Goal: Task Accomplishment & Management: Manage account settings

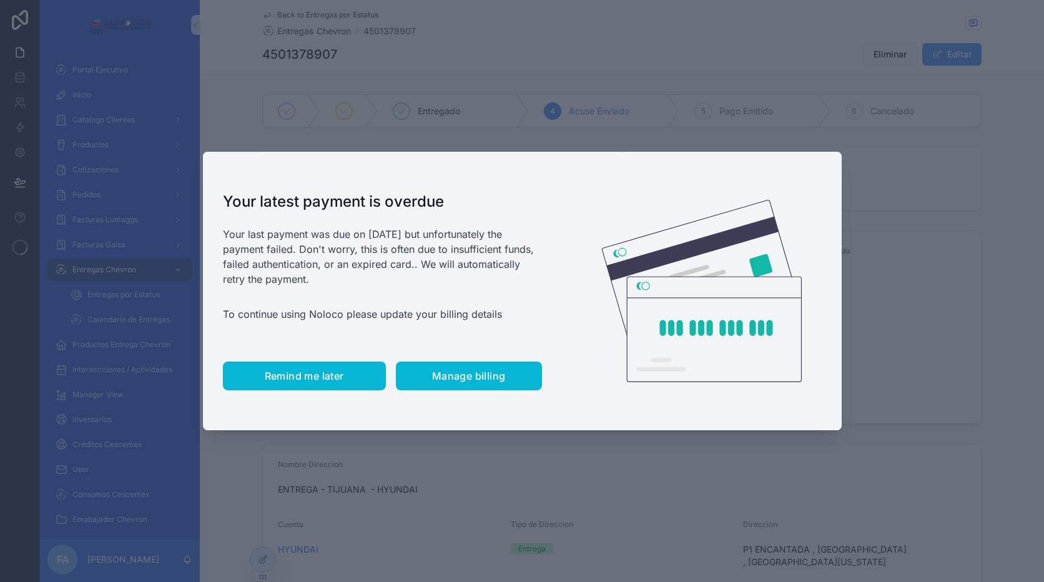
click at [322, 374] on span "Remind me later" at bounding box center [304, 376] width 79 height 12
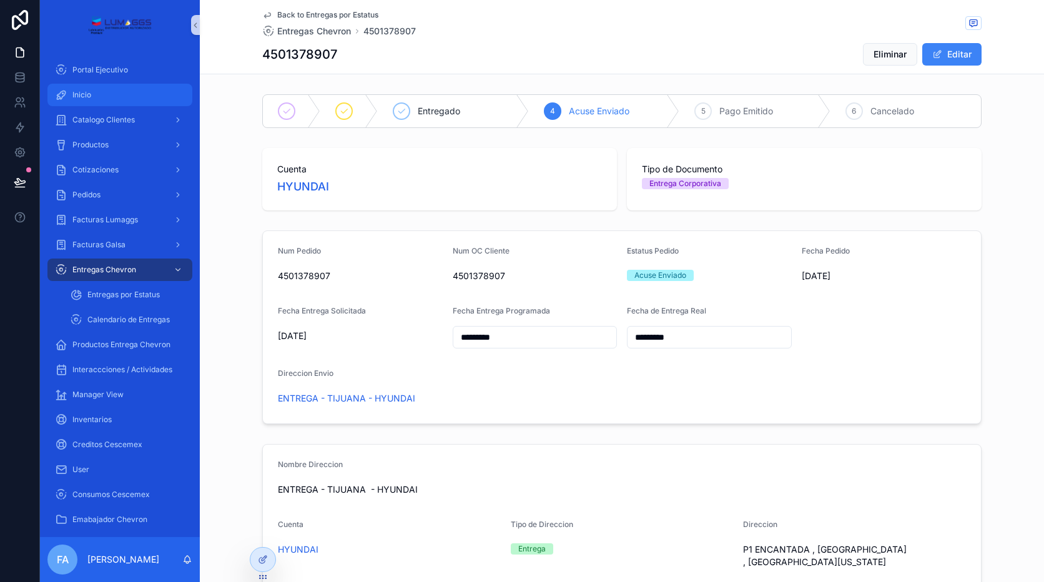
click at [89, 104] on link "Inicio" at bounding box center [119, 95] width 145 height 22
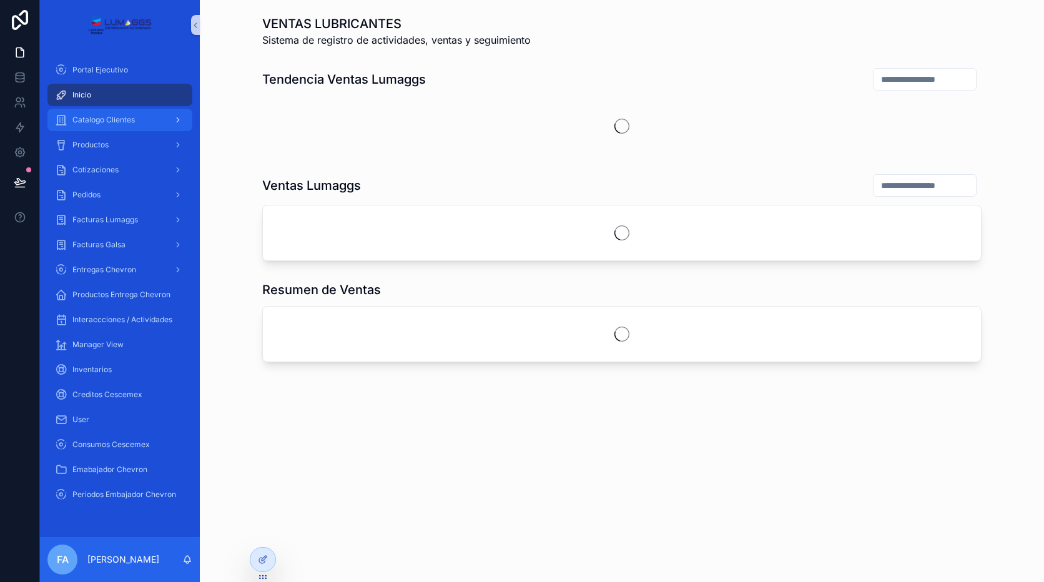
click at [86, 119] on span "Catalogo Clientes" at bounding box center [103, 120] width 62 height 10
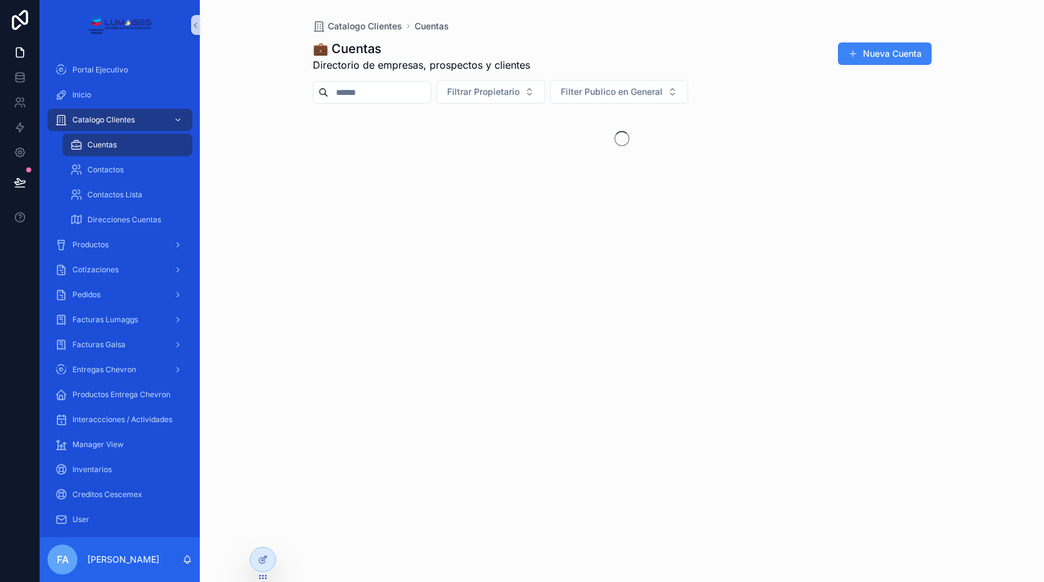
click at [363, 96] on input "scrollable content" at bounding box center [379, 92] width 102 height 17
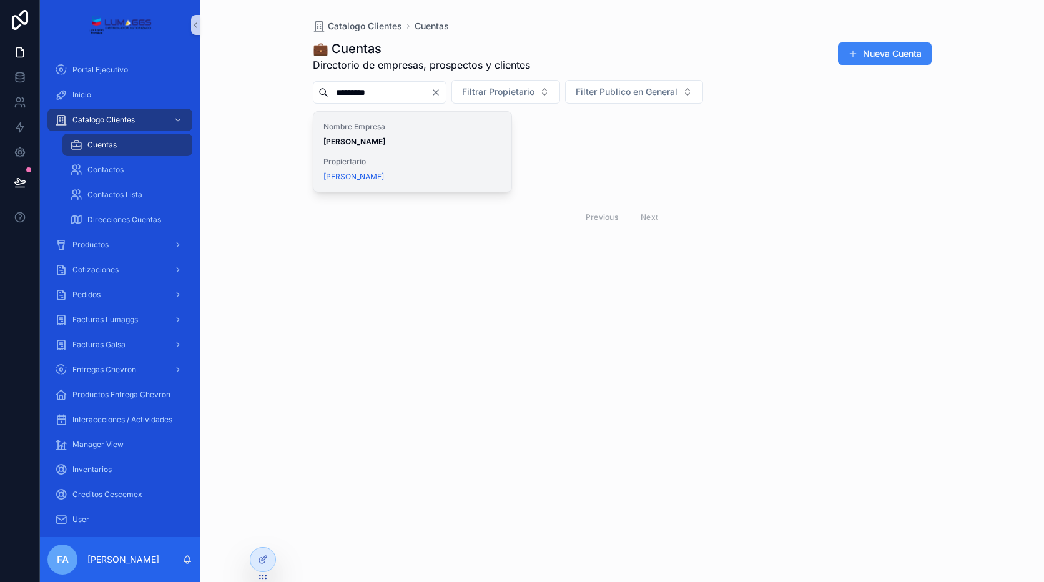
type input "********"
click at [385, 142] on strong "[PERSON_NAME]" at bounding box center [354, 141] width 62 height 9
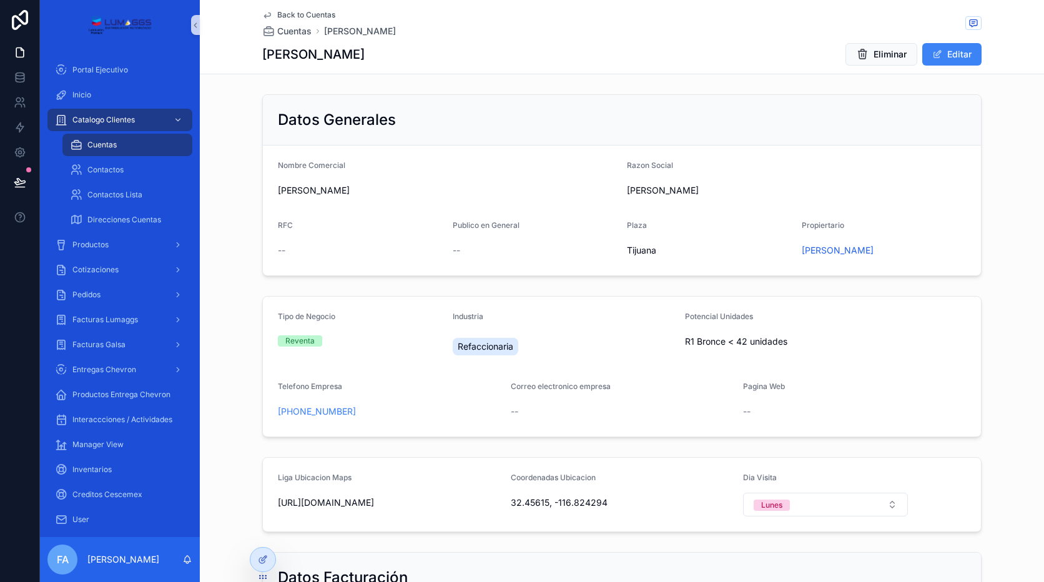
click at [297, 14] on span "Back to Cuentas" at bounding box center [306, 15] width 58 height 10
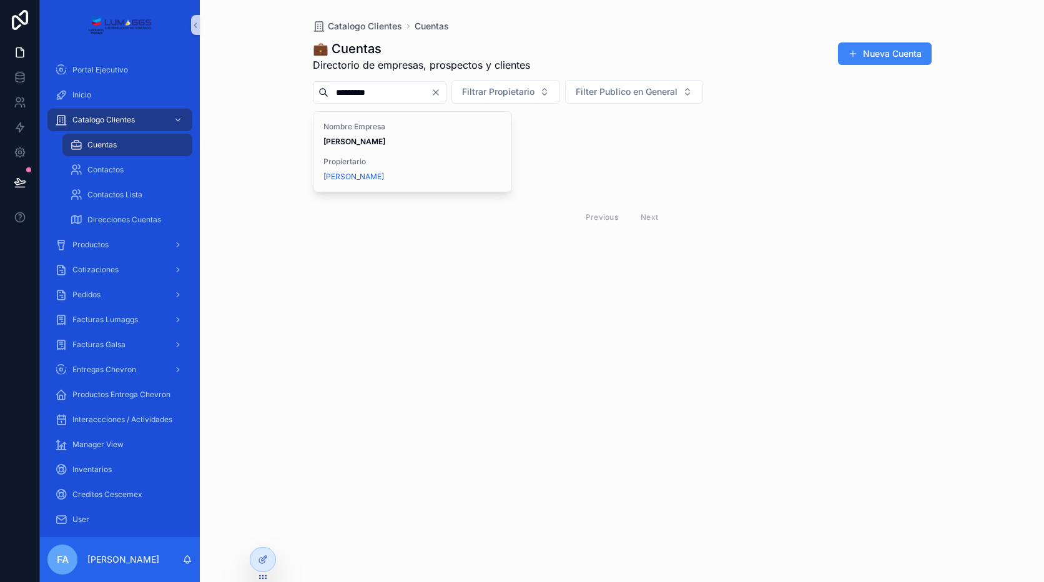
drag, startPoint x: 375, startPoint y: 94, endPoint x: 317, endPoint y: 110, distance: 60.3
click at [317, 110] on div "💼 Cuentas Directorio de empresas, prospectos y clientes Nueva Cuenta ******** F…" at bounding box center [622, 151] width 619 height 239
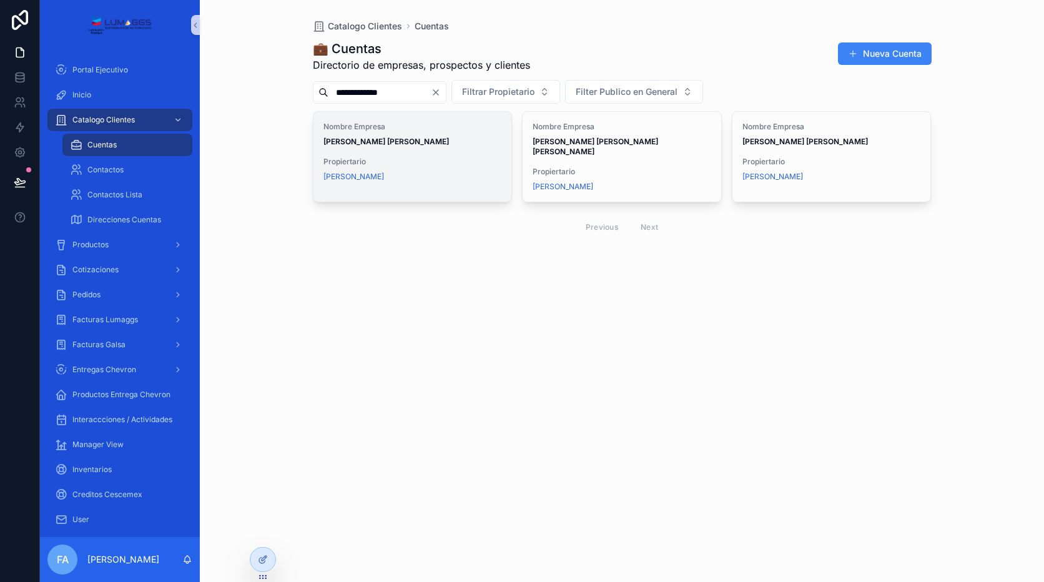
type input "**********"
click at [406, 155] on div "Nombre Empresa [PERSON_NAME] [PERSON_NAME] Propiertario [PERSON_NAME]" at bounding box center [412, 152] width 199 height 80
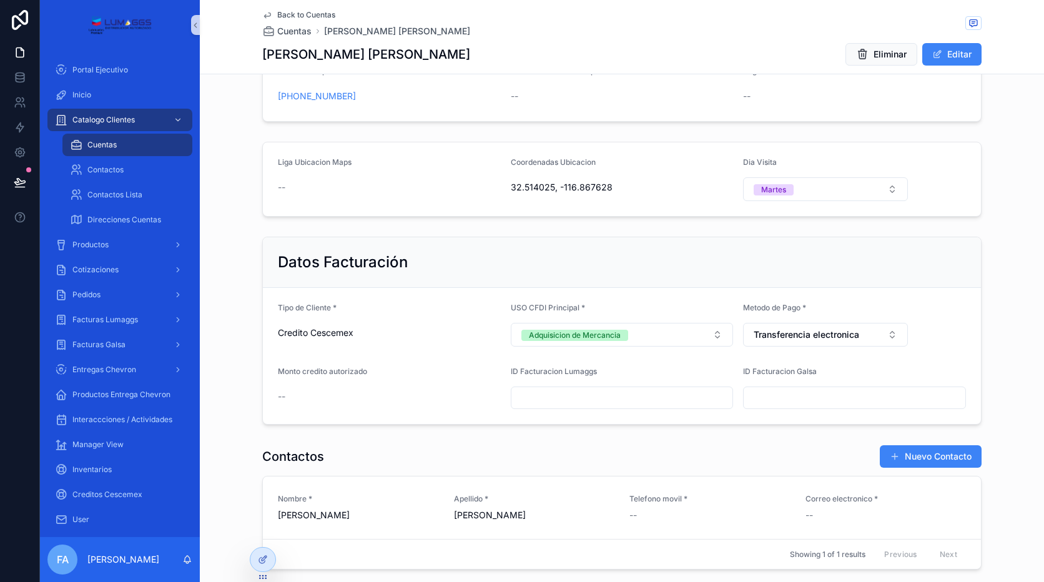
scroll to position [286, 0]
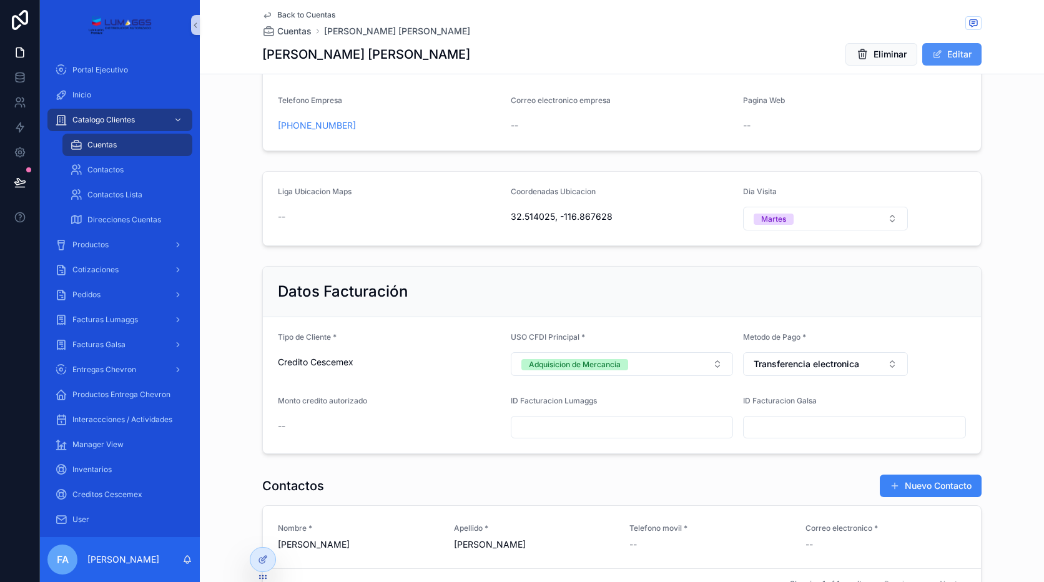
click at [942, 50] on button "Editar" at bounding box center [951, 54] width 59 height 22
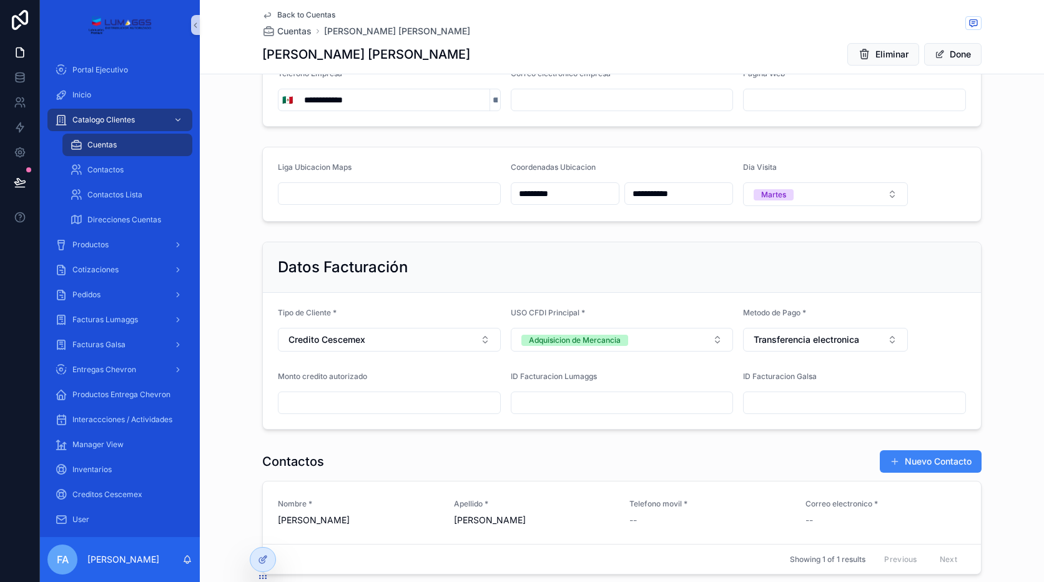
scroll to position [367, 0]
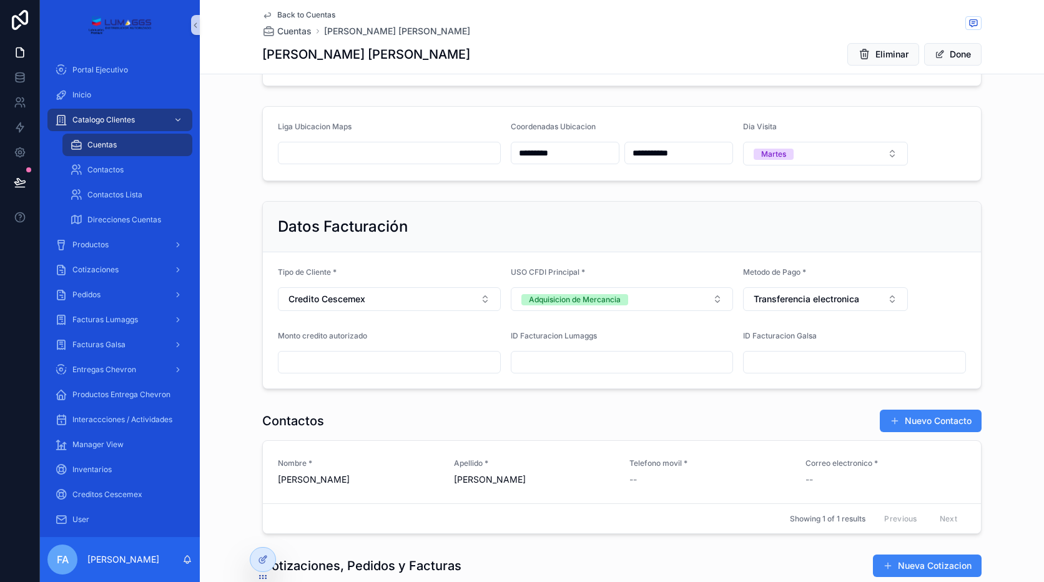
click at [562, 158] on input "*********" at bounding box center [564, 152] width 107 height 17
click at [959, 55] on button "Done" at bounding box center [952, 54] width 57 height 22
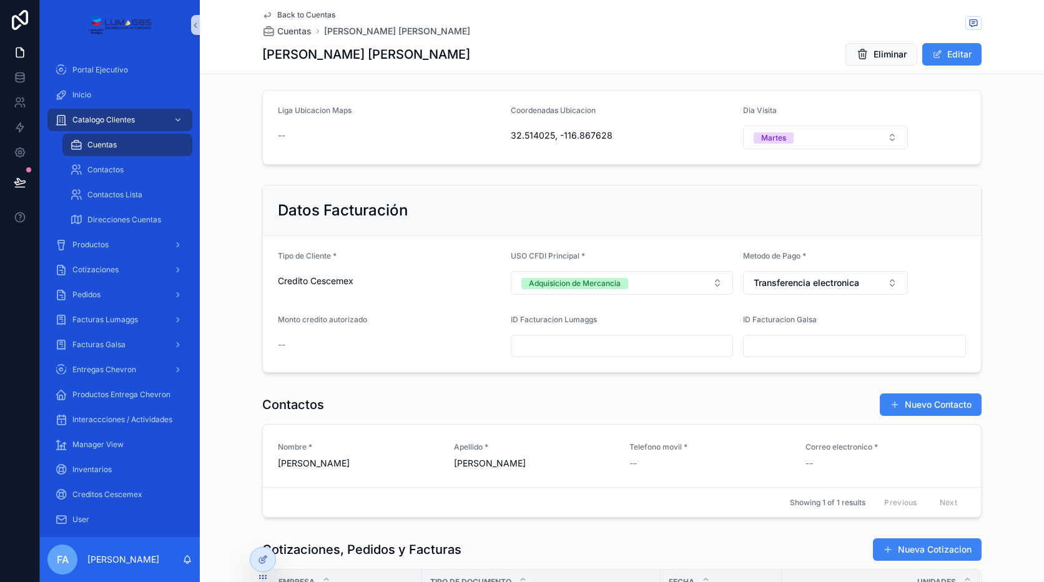
scroll to position [348, 0]
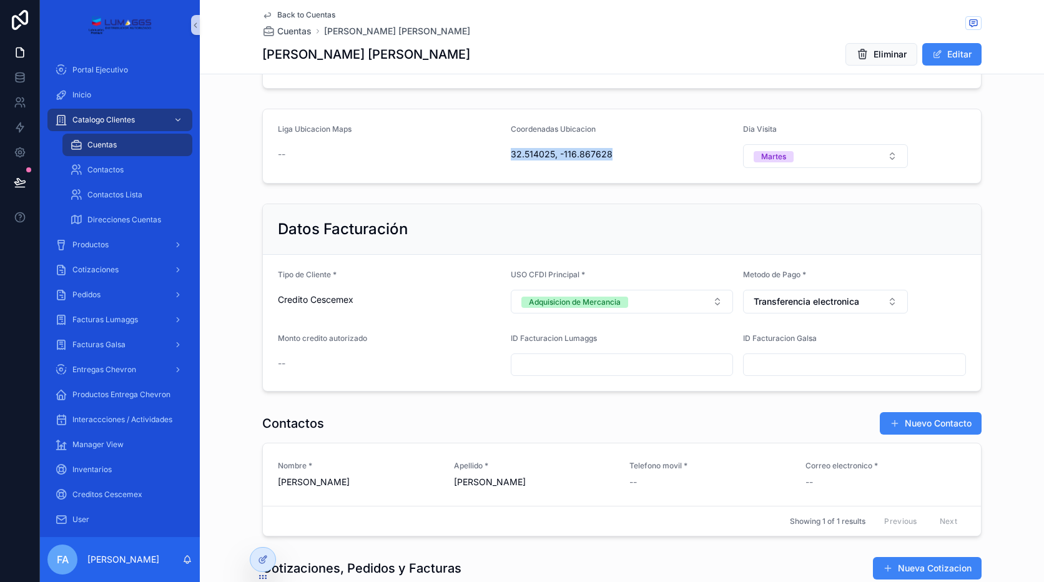
drag, startPoint x: 505, startPoint y: 154, endPoint x: 612, endPoint y: 155, distance: 106.8
click at [612, 155] on form "Liga Ubicacion Maps -- Coordenadas Ubicacion 32.514025, -116.867628 Dia Visita …" at bounding box center [622, 146] width 718 height 74
click at [613, 155] on span "32.514025, -116.867628" at bounding box center [622, 154] width 223 height 12
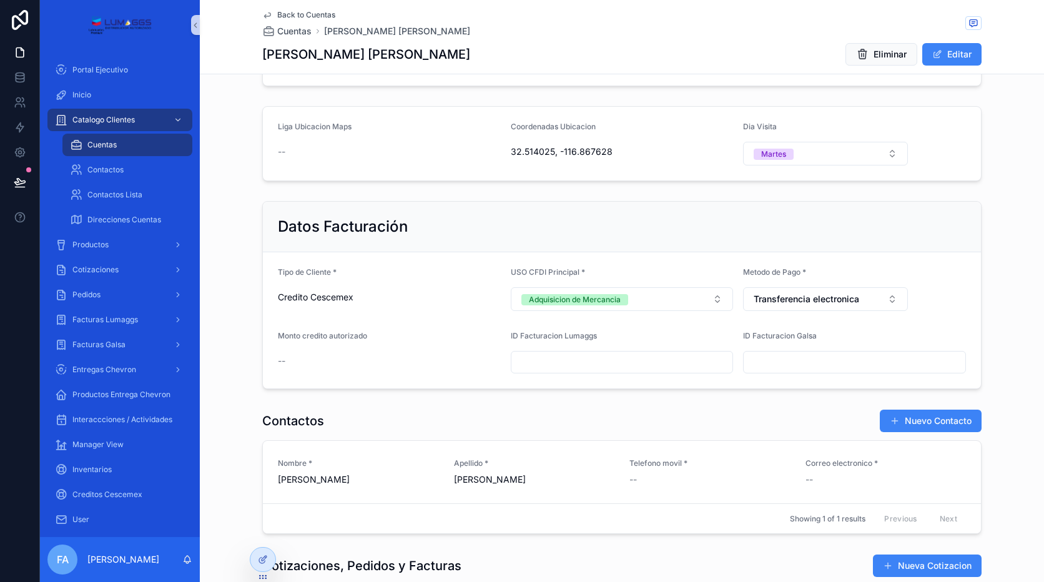
scroll to position [286, 0]
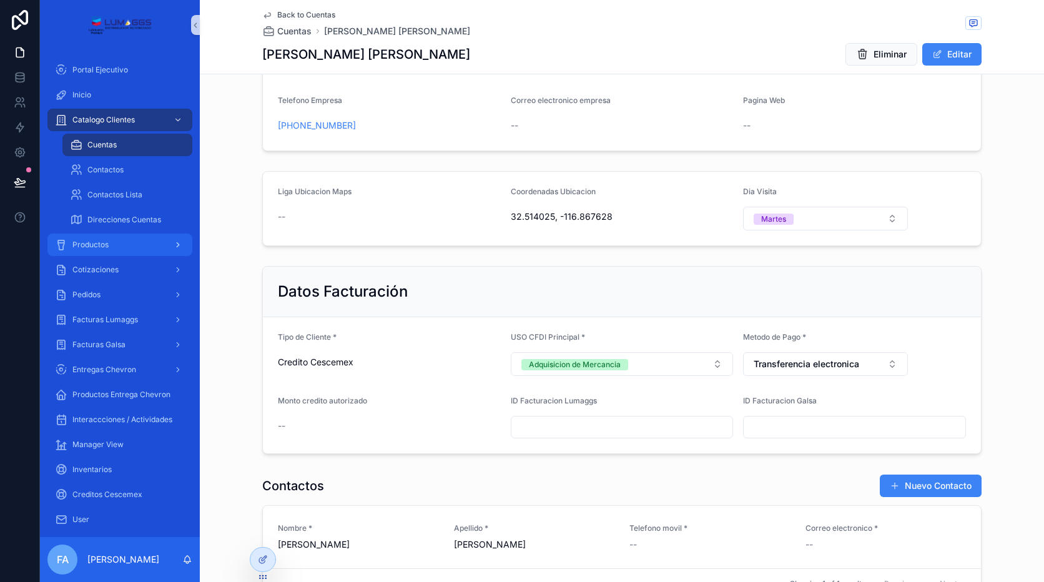
click at [107, 242] on span "Productos" at bounding box center [90, 245] width 36 height 10
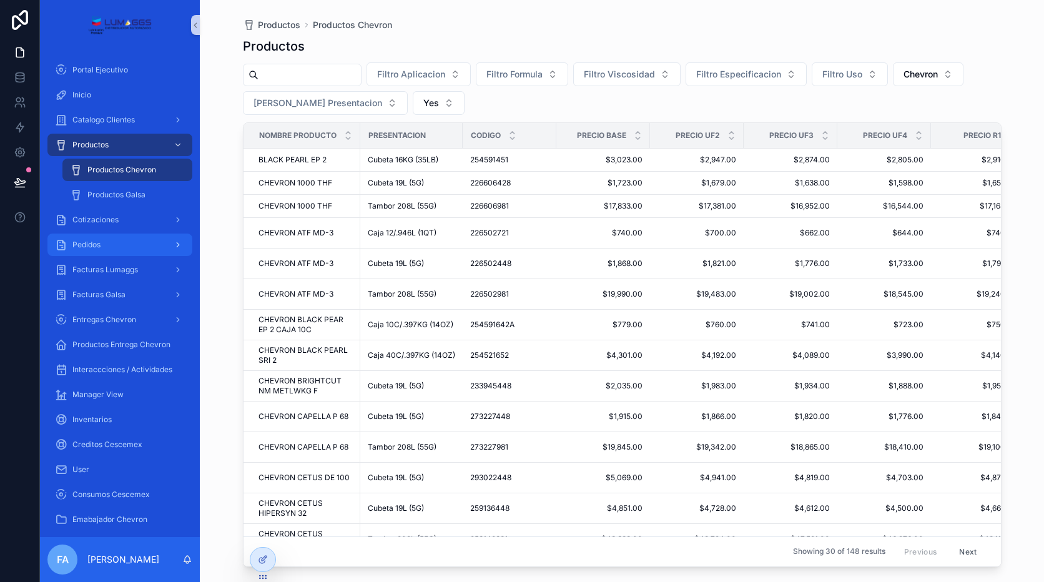
click at [107, 237] on div "Pedidos" at bounding box center [120, 245] width 130 height 20
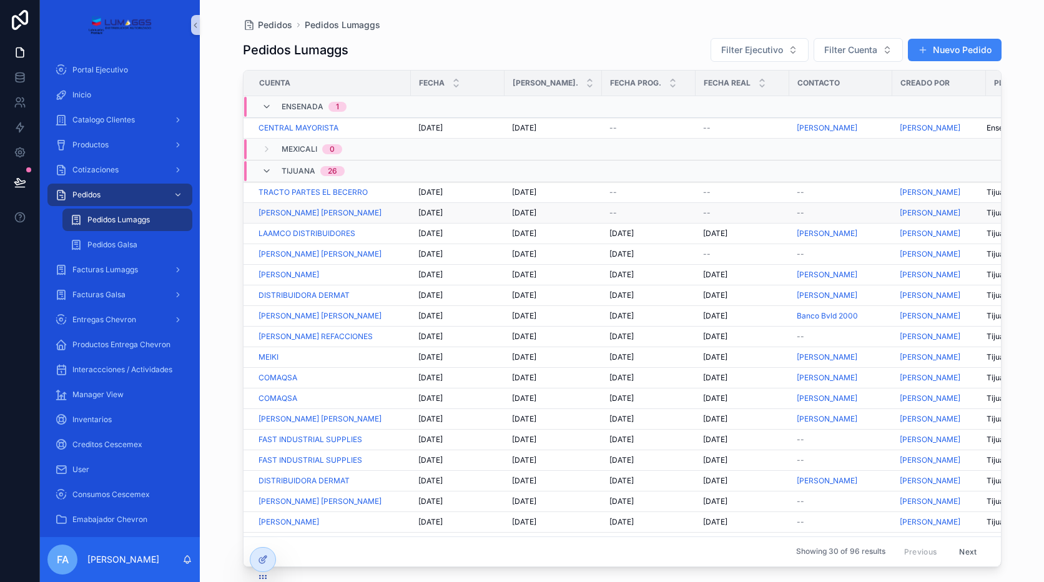
click at [612, 215] on span "--" at bounding box center [612, 213] width 7 height 10
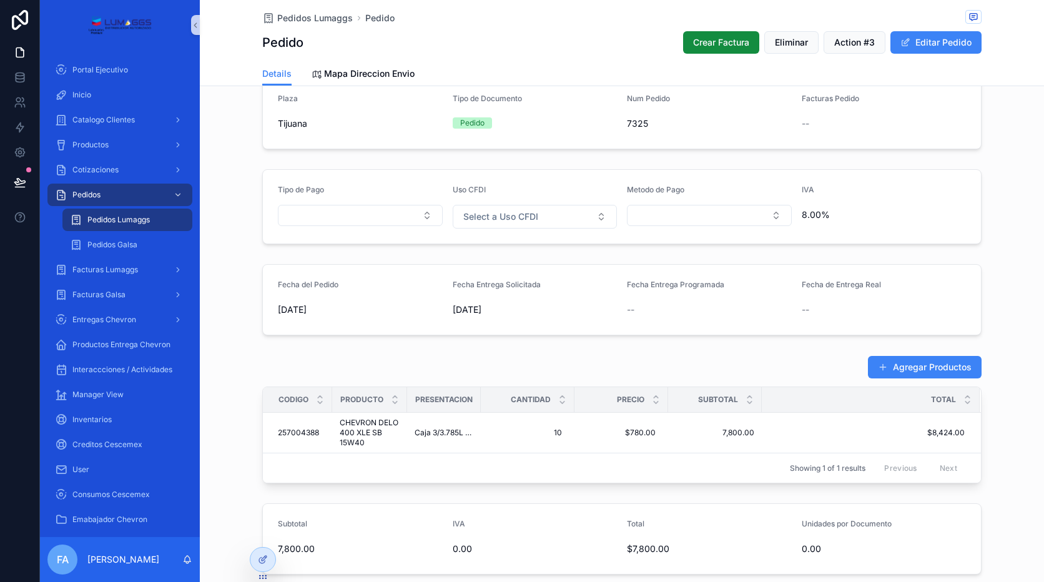
scroll to position [312, 0]
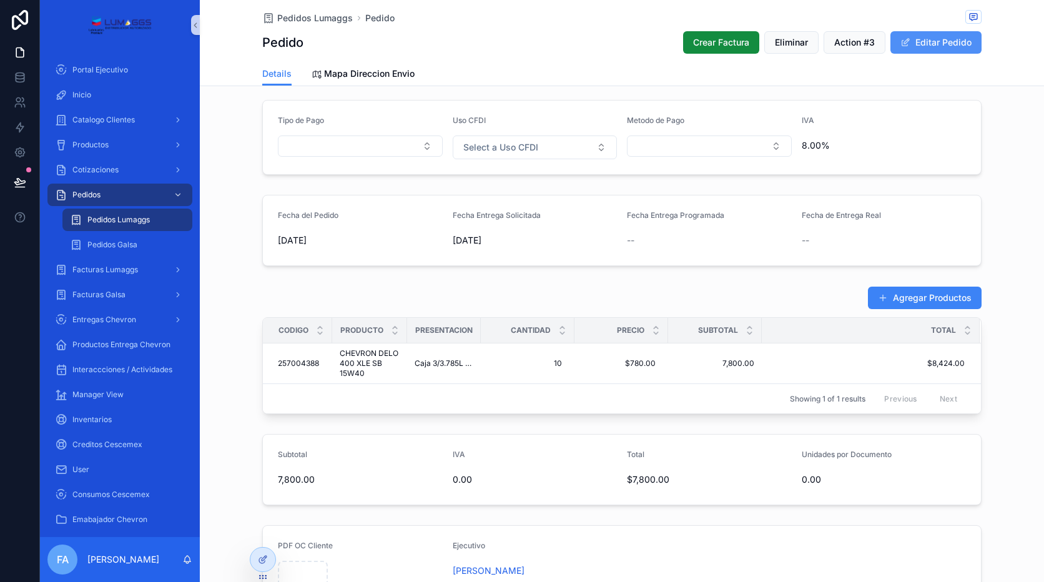
click at [938, 39] on button "Editar Pedido" at bounding box center [935, 42] width 91 height 22
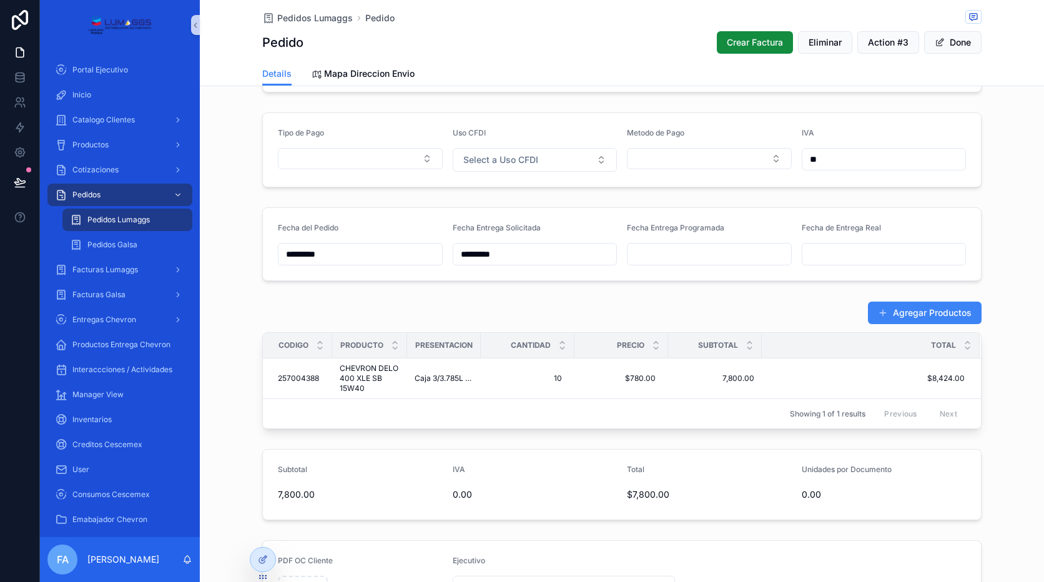
scroll to position [321, 0]
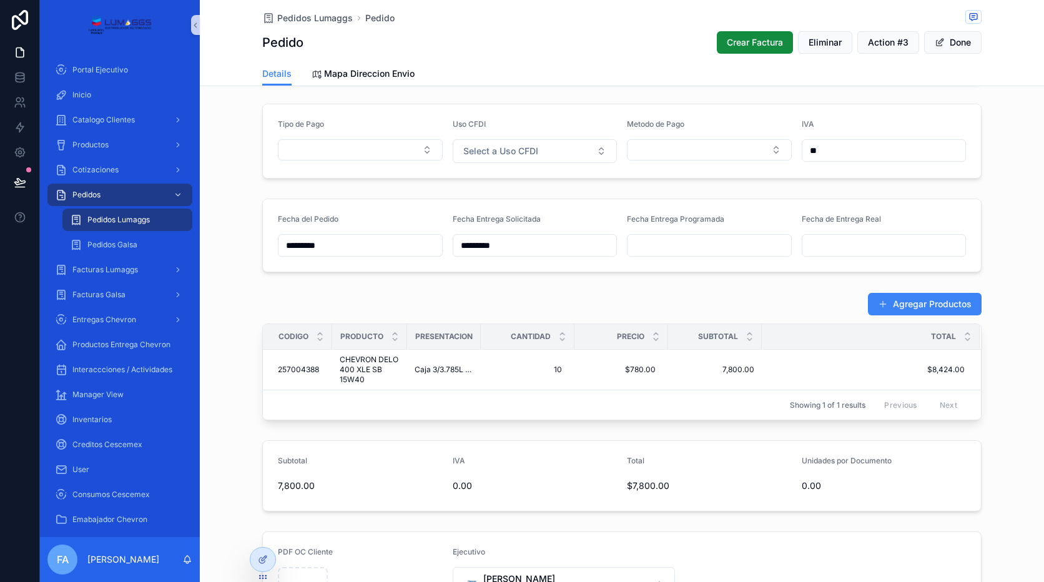
click at [658, 253] on input "scrollable content" at bounding box center [710, 245] width 164 height 17
click at [679, 349] on button "1" at bounding box center [682, 349] width 22 height 22
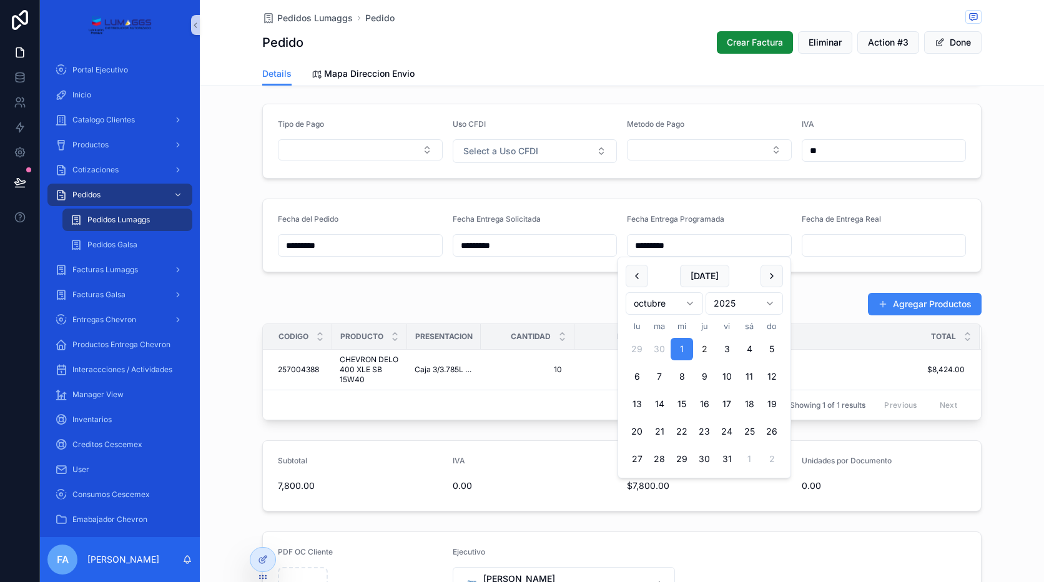
type input "*********"
click at [539, 297] on div "Agregar Productos" at bounding box center [621, 304] width 719 height 24
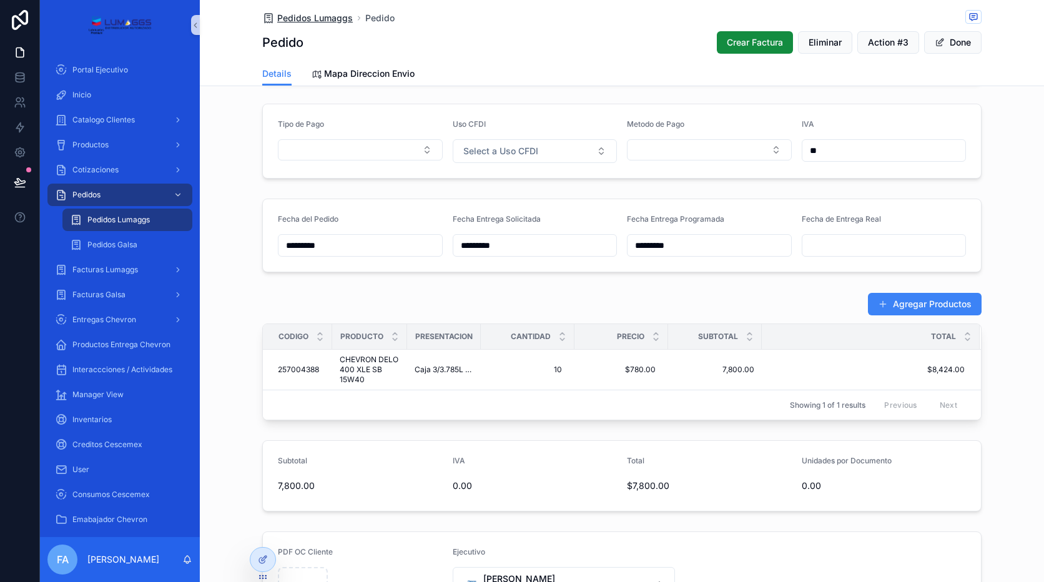
click at [292, 13] on span "Pedidos Lumaggs" at bounding box center [315, 18] width 76 height 12
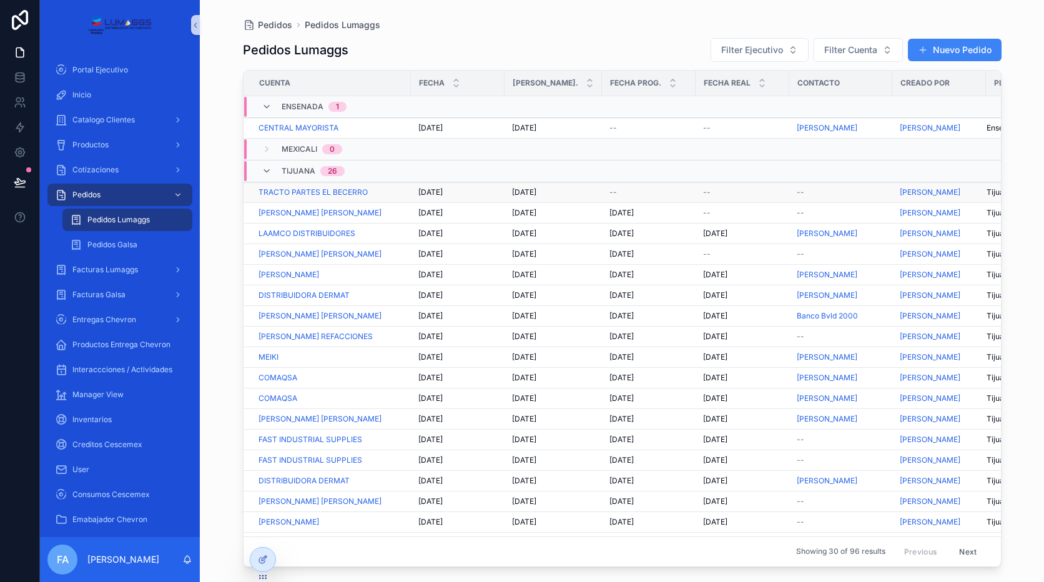
click at [609, 195] on span "--" at bounding box center [612, 192] width 7 height 10
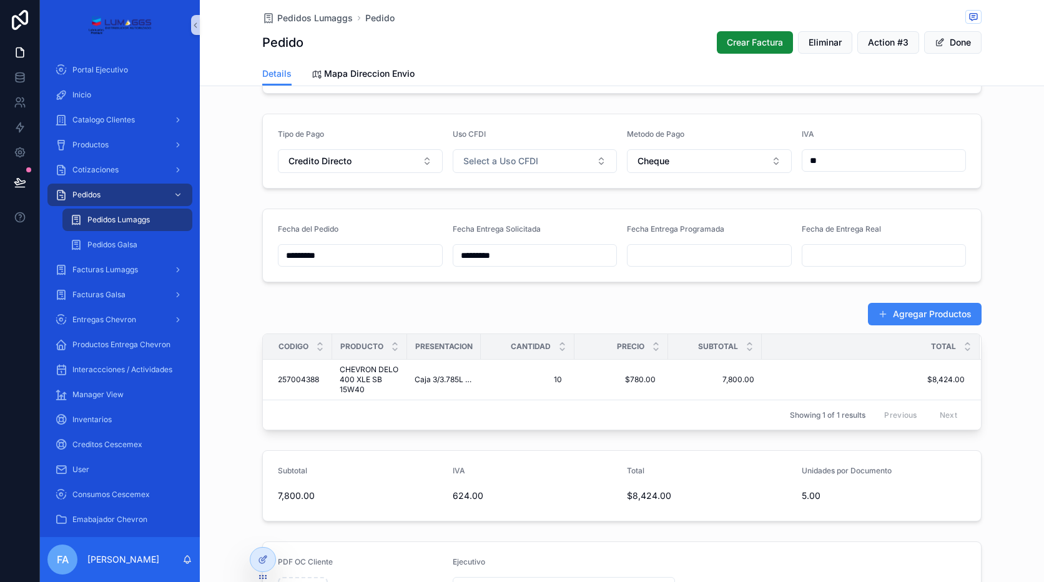
scroll to position [312, 0]
click at [664, 257] on input "scrollable content" at bounding box center [710, 253] width 164 height 17
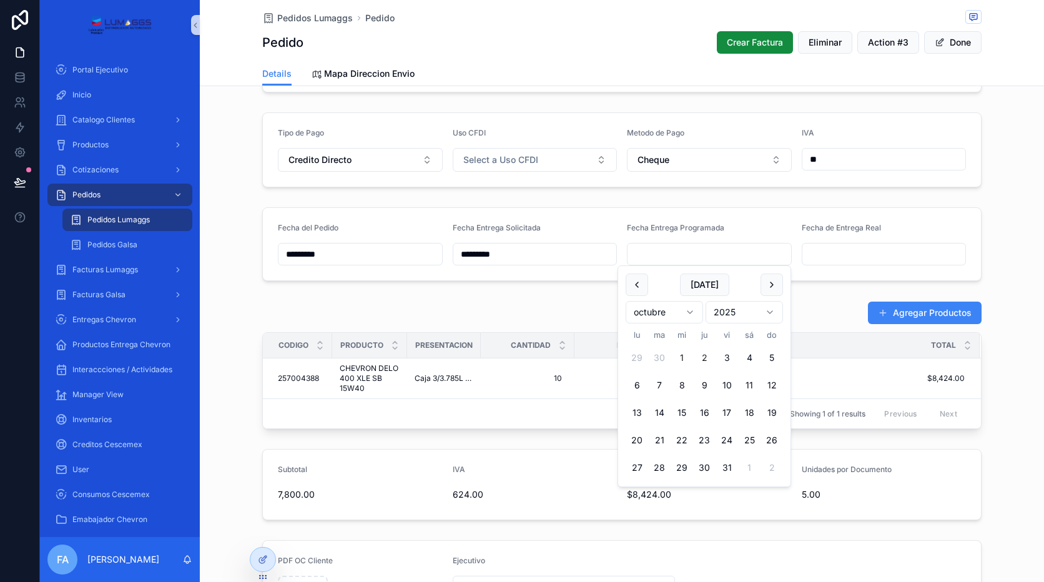
click at [680, 356] on button "1" at bounding box center [682, 358] width 22 height 22
type input "*********"
click at [824, 290] on div "1 Confirmado 2 Programado 3 En Ruta 4 Entregado 5 Cancelado Lumaggs Cuenta TRAC…" at bounding box center [622, 278] width 844 height 978
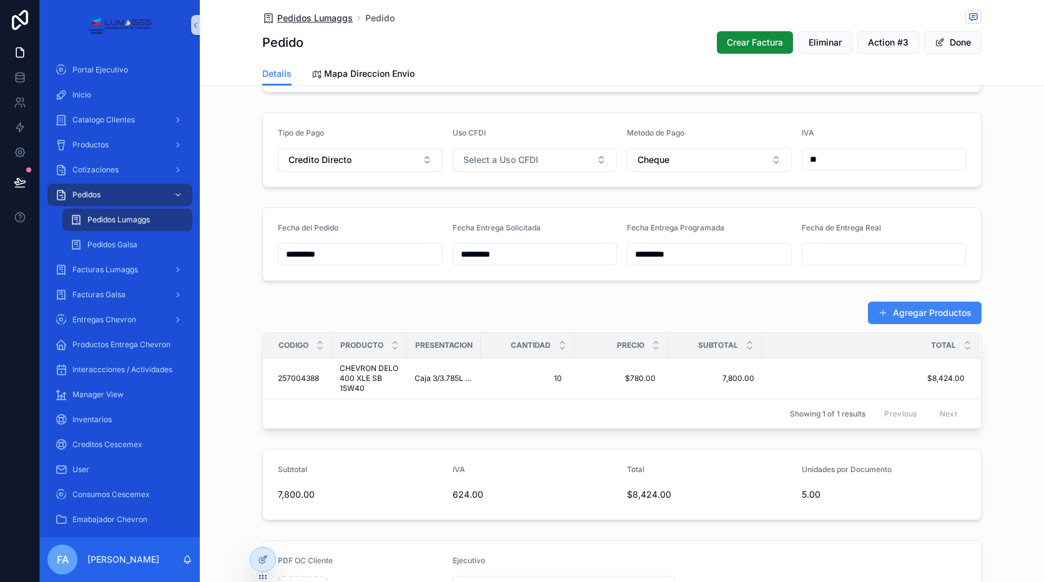
click at [336, 23] on span "Pedidos Lumaggs" at bounding box center [315, 18] width 76 height 12
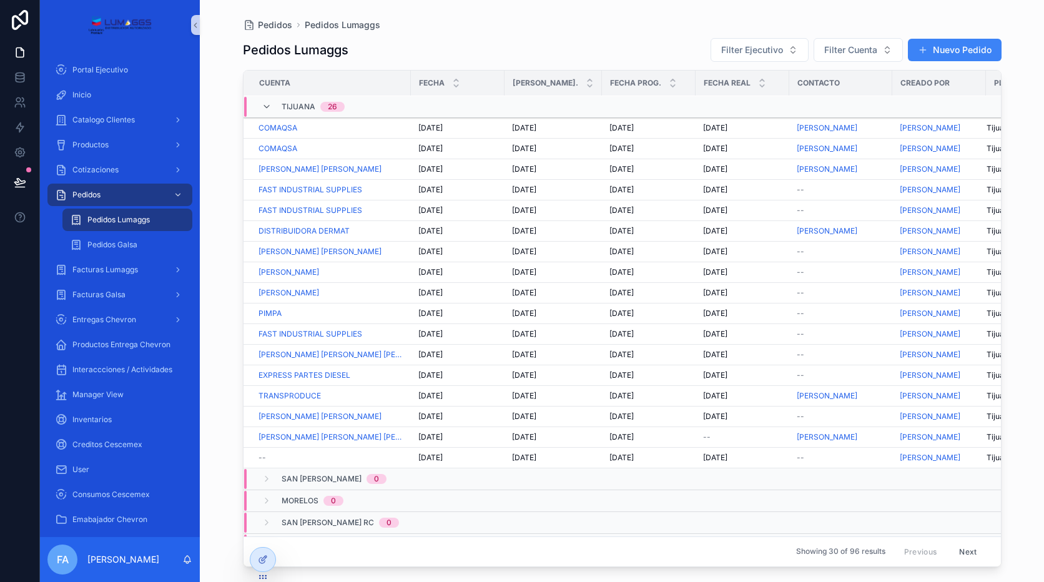
scroll to position [4, 0]
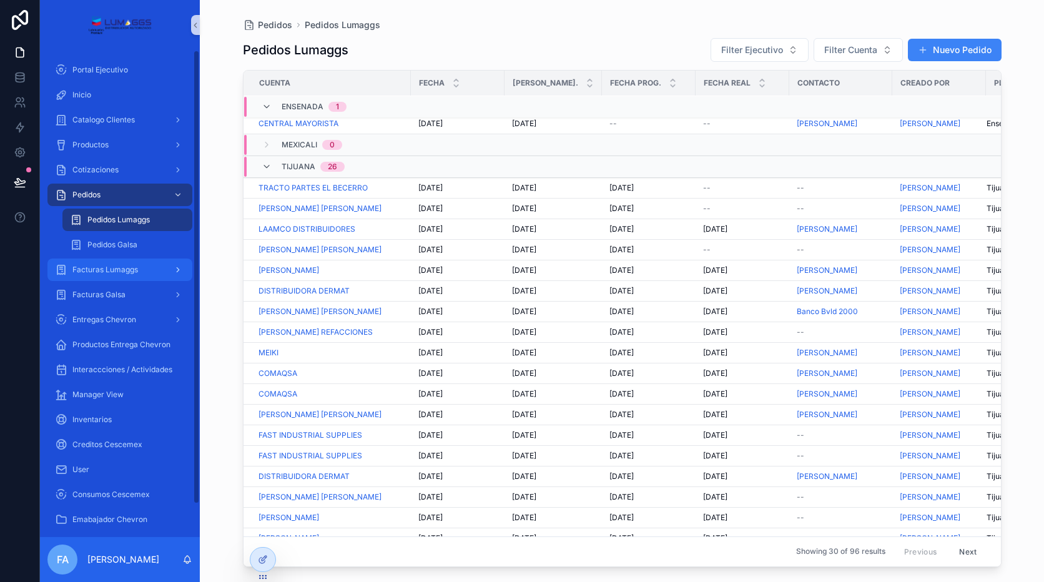
click at [155, 264] on div "Facturas Lumaggs" at bounding box center [120, 270] width 130 height 20
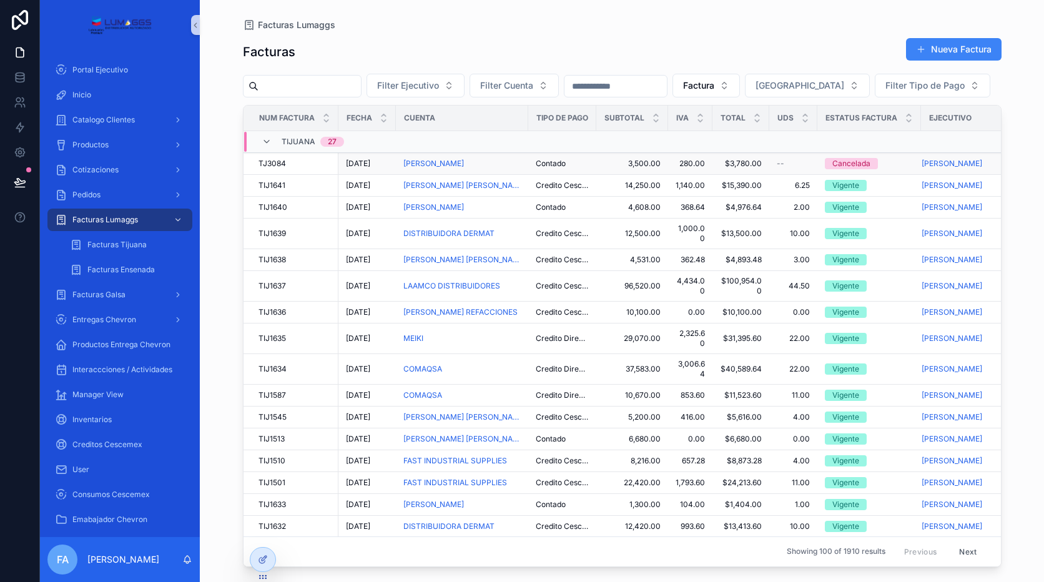
click at [298, 169] on div "TJ3084 TJ3084" at bounding box center [295, 164] width 72 height 10
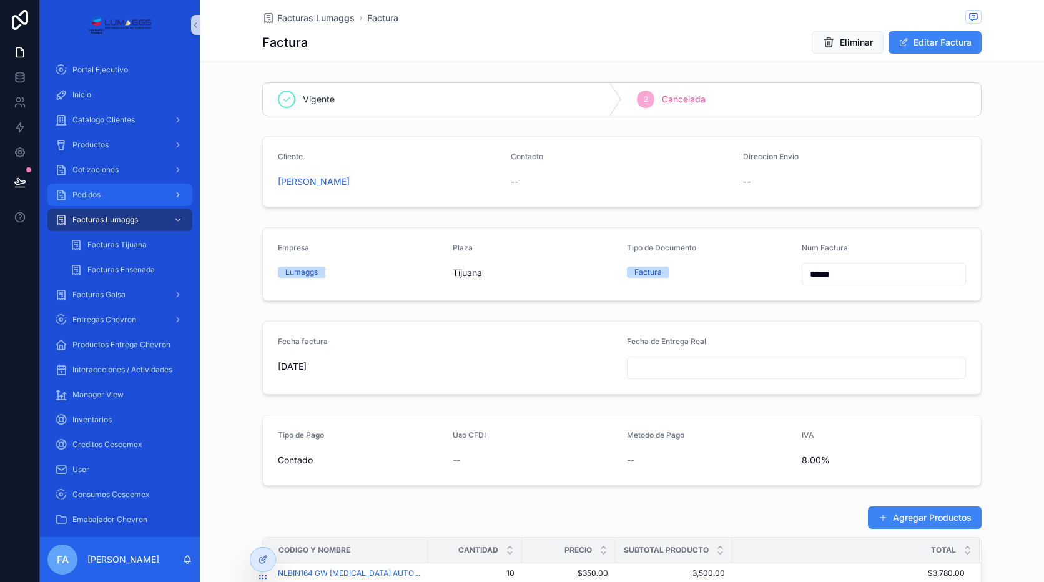
click at [127, 197] on div "Pedidos" at bounding box center [120, 195] width 130 height 20
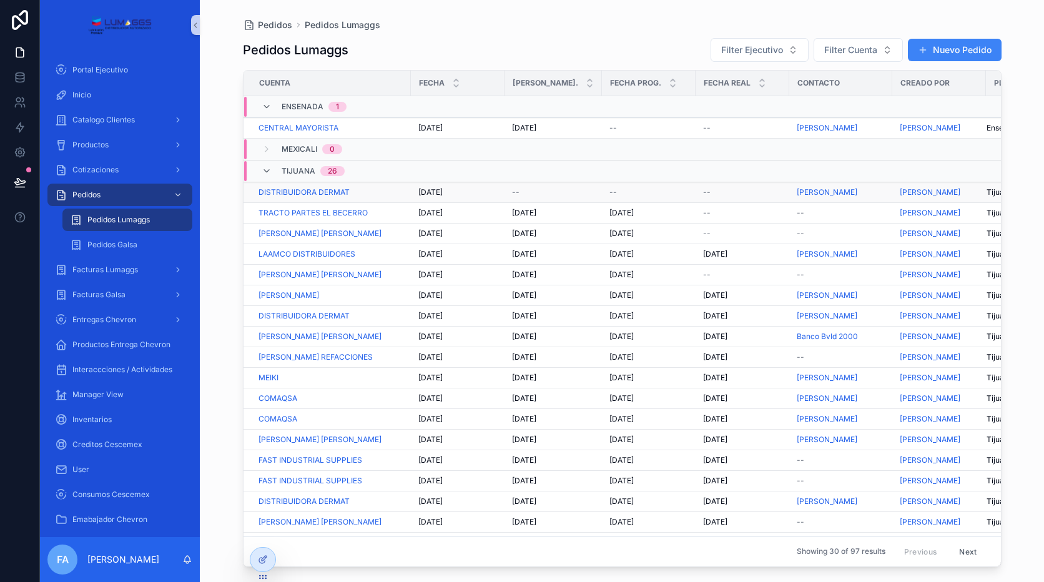
click at [516, 188] on span "--" at bounding box center [515, 192] width 7 height 10
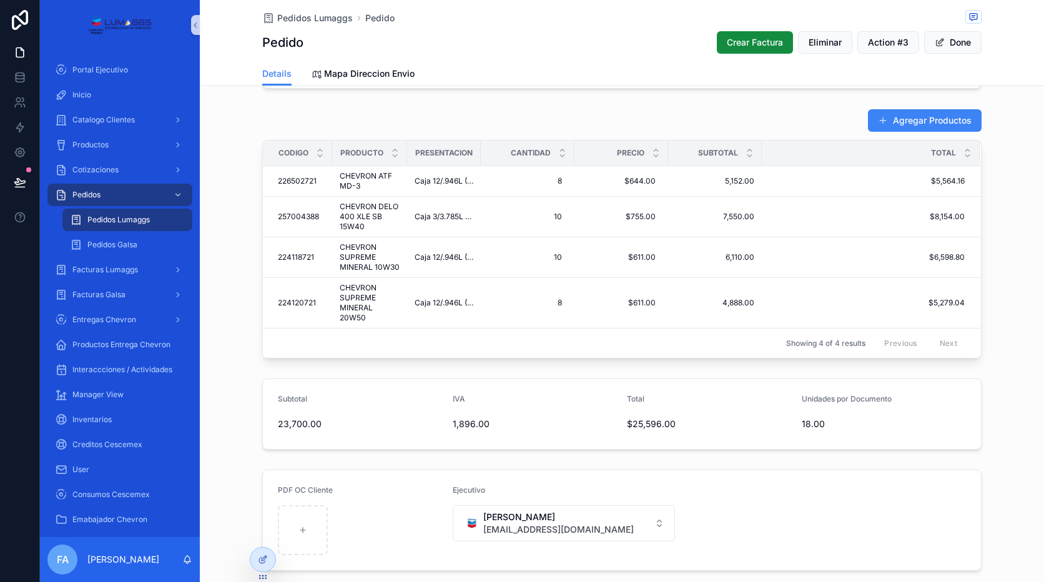
scroll to position [187, 0]
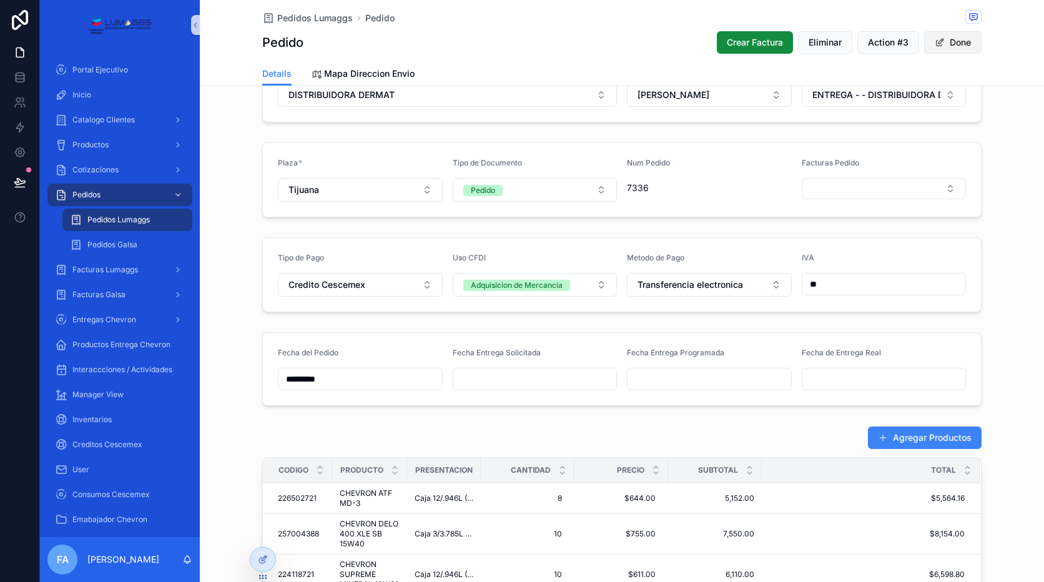
click at [954, 43] on button "Done" at bounding box center [952, 42] width 57 height 22
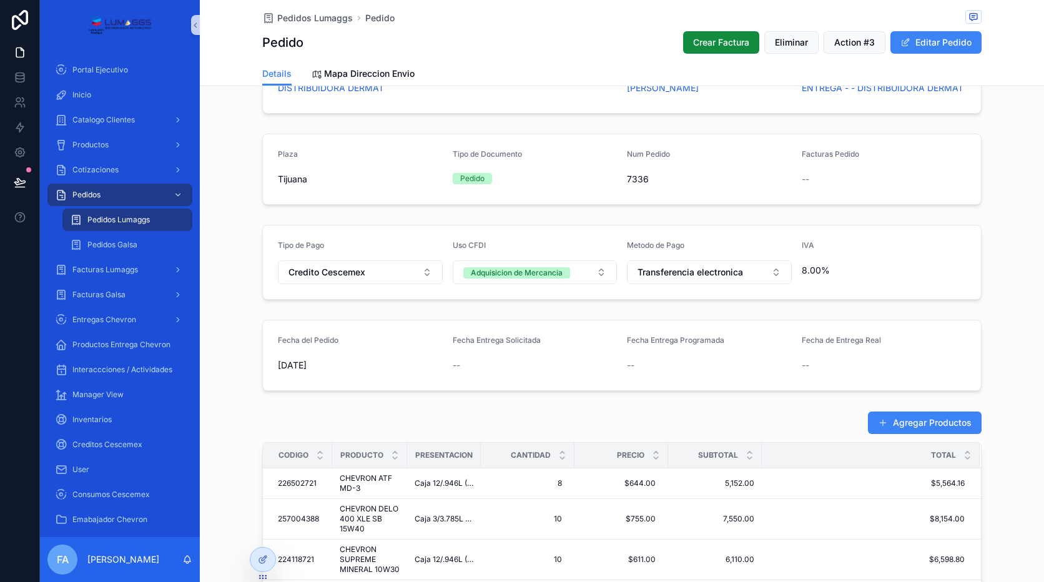
click at [631, 180] on span "7336" at bounding box center [709, 179] width 165 height 12
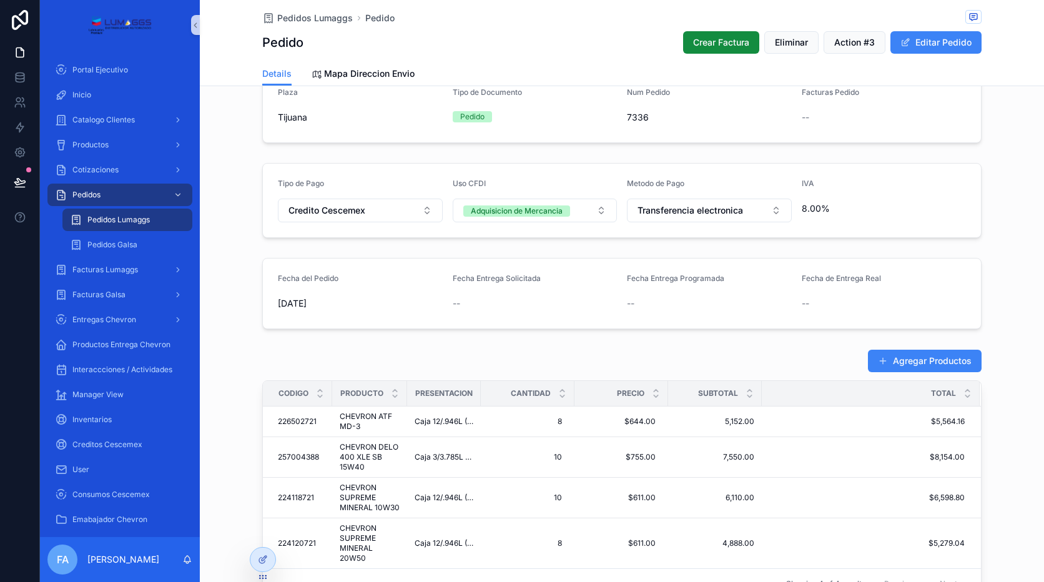
scroll to position [250, 0]
click at [920, 38] on button "Editar Pedido" at bounding box center [935, 42] width 91 height 22
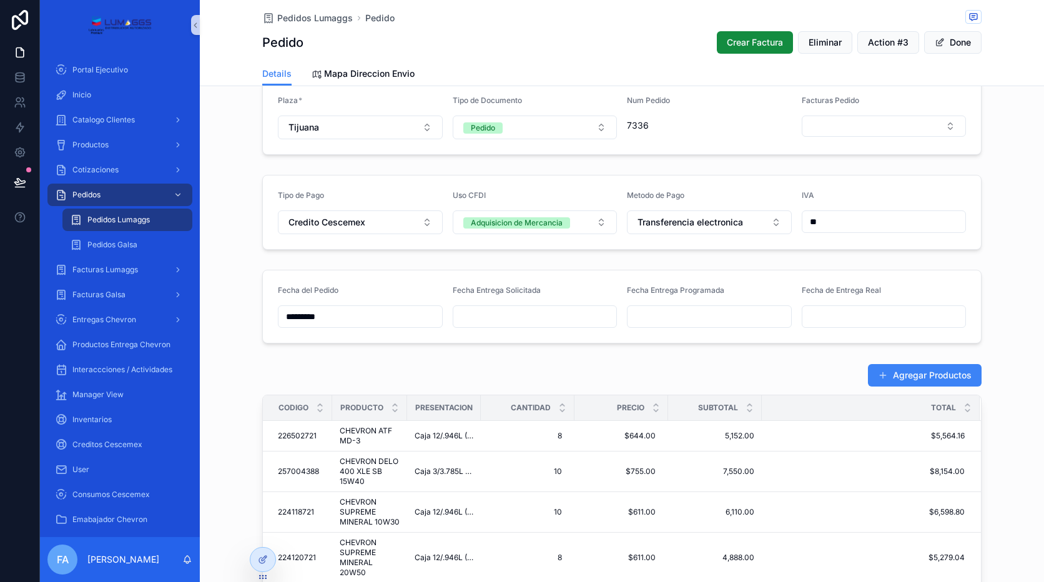
scroll to position [255, 0]
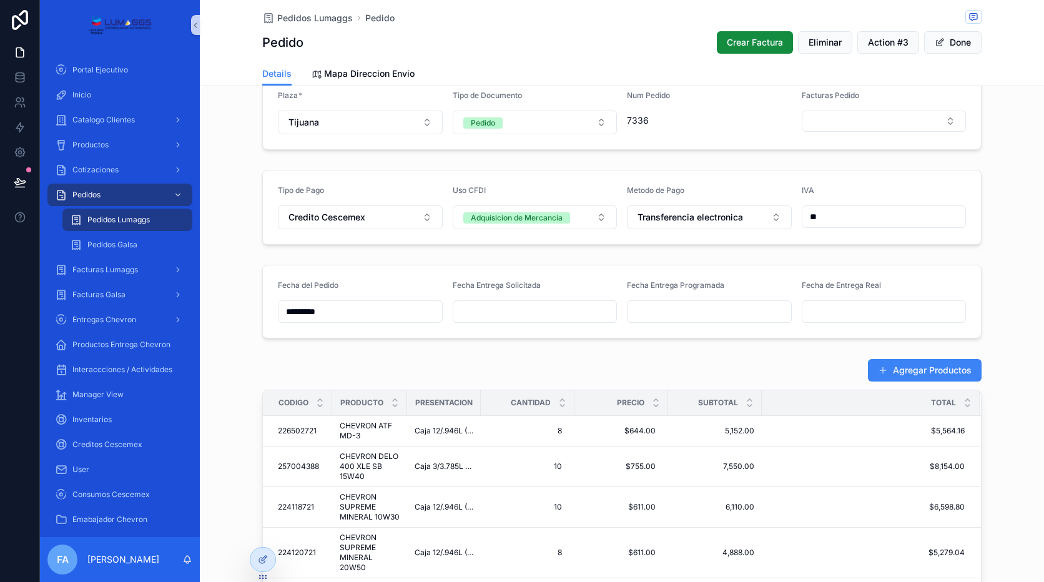
click at [490, 315] on input "scrollable content" at bounding box center [535, 311] width 164 height 17
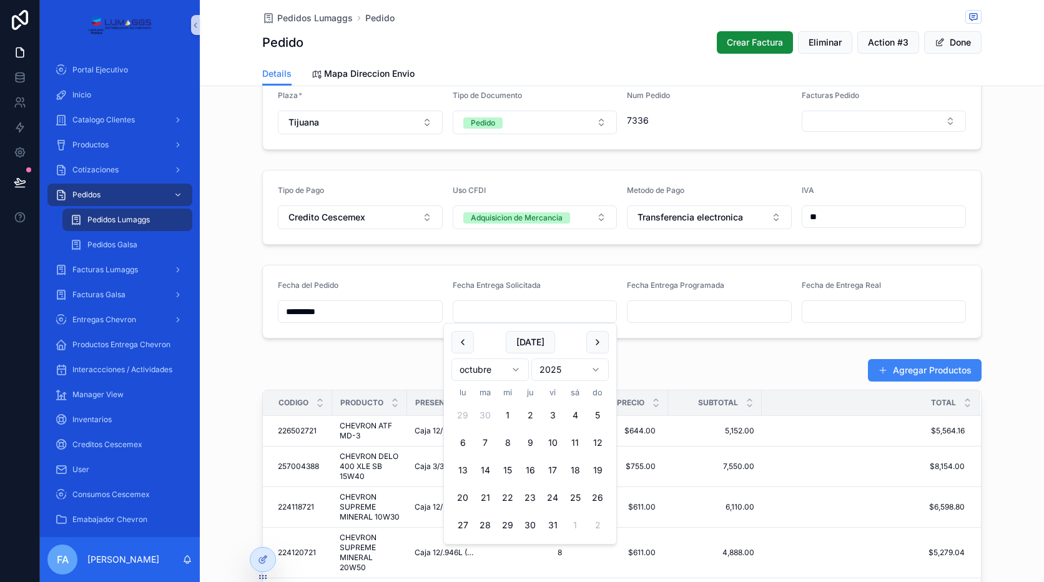
click at [533, 410] on button "2" at bounding box center [530, 415] width 22 height 22
type input "*********"
click at [672, 343] on div "Fecha del Pedido ********* Fecha Entrega Solicitada ********* Fecha Entrega Pro…" at bounding box center [622, 302] width 844 height 84
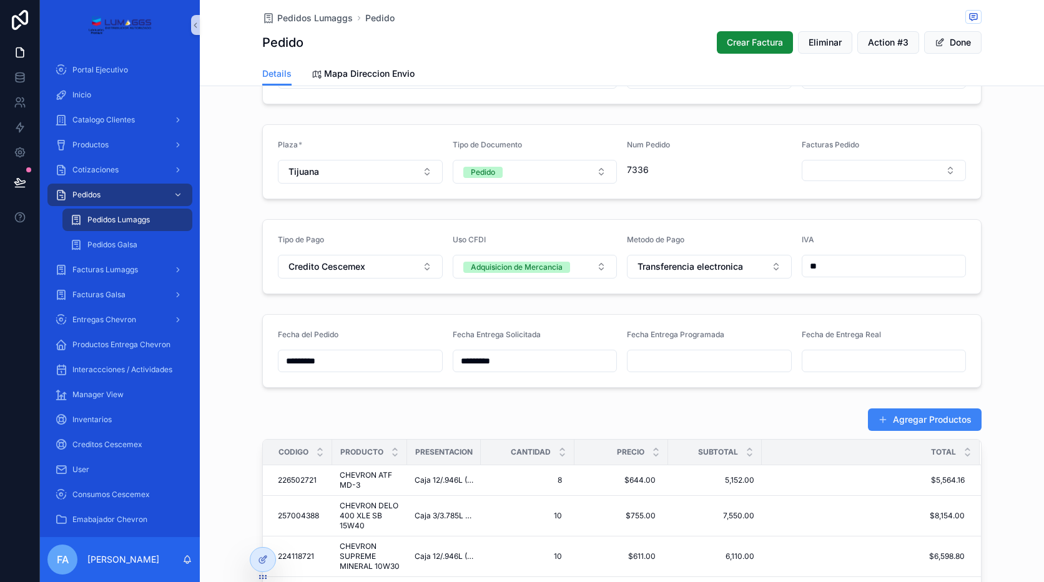
scroll to position [192, 0]
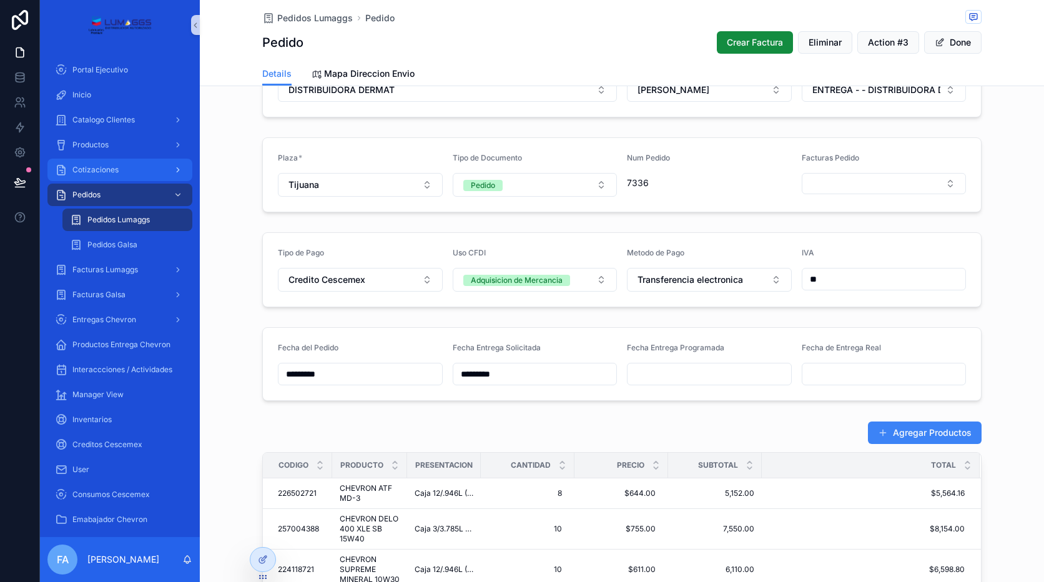
click at [131, 166] on div "Cotizaciones" at bounding box center [120, 170] width 130 height 20
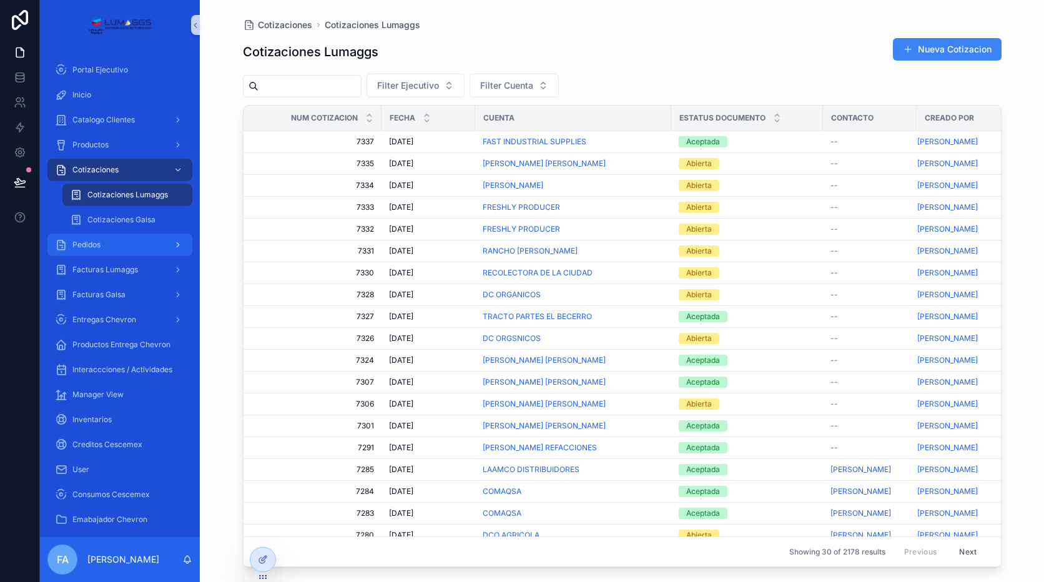
click at [97, 245] on span "Pedidos" at bounding box center [86, 245] width 28 height 10
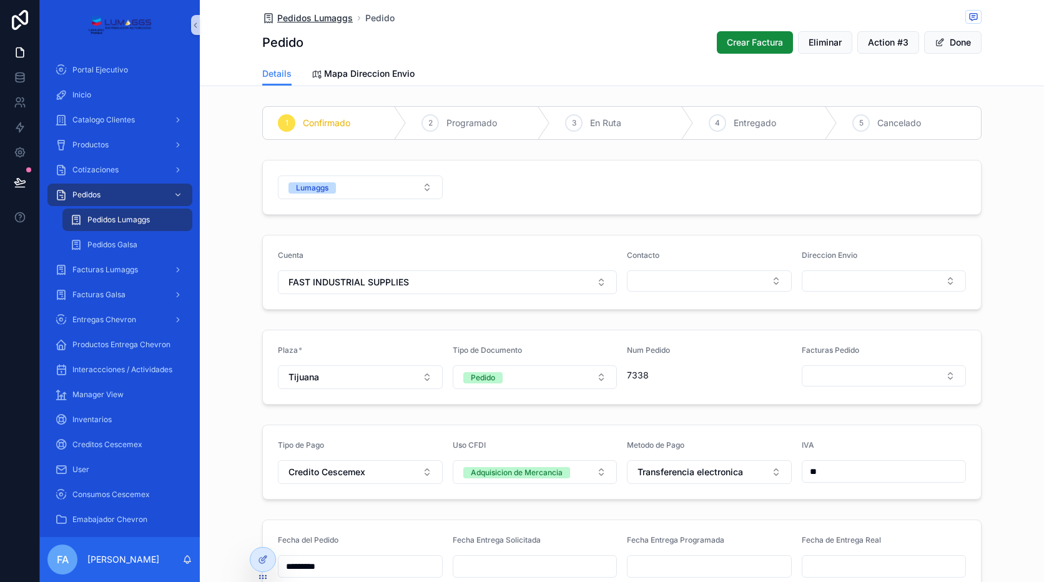
click at [315, 20] on span "Pedidos Lumaggs" at bounding box center [315, 18] width 76 height 12
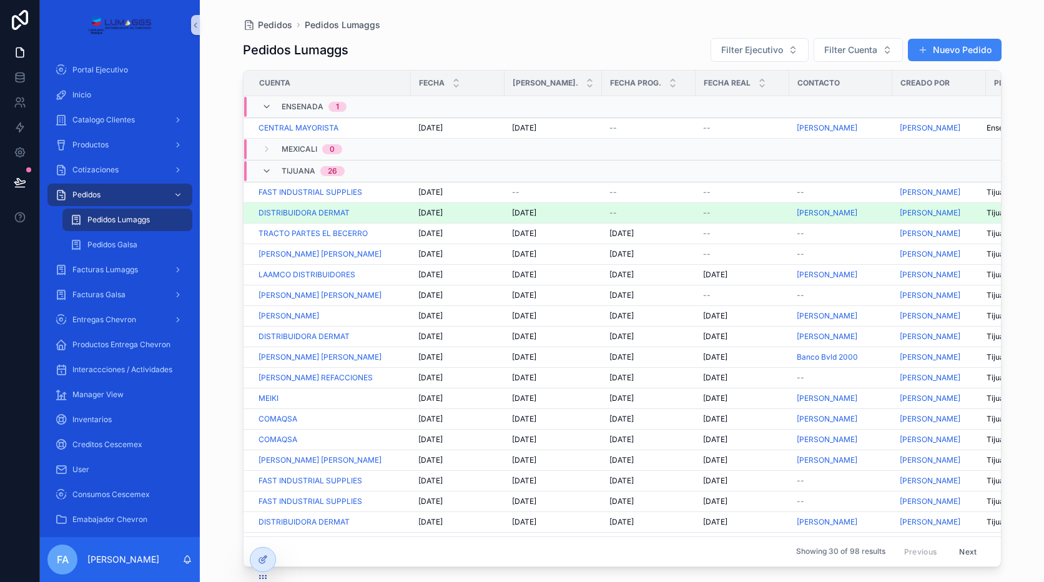
click at [518, 213] on span "[DATE]" at bounding box center [524, 213] width 24 height 10
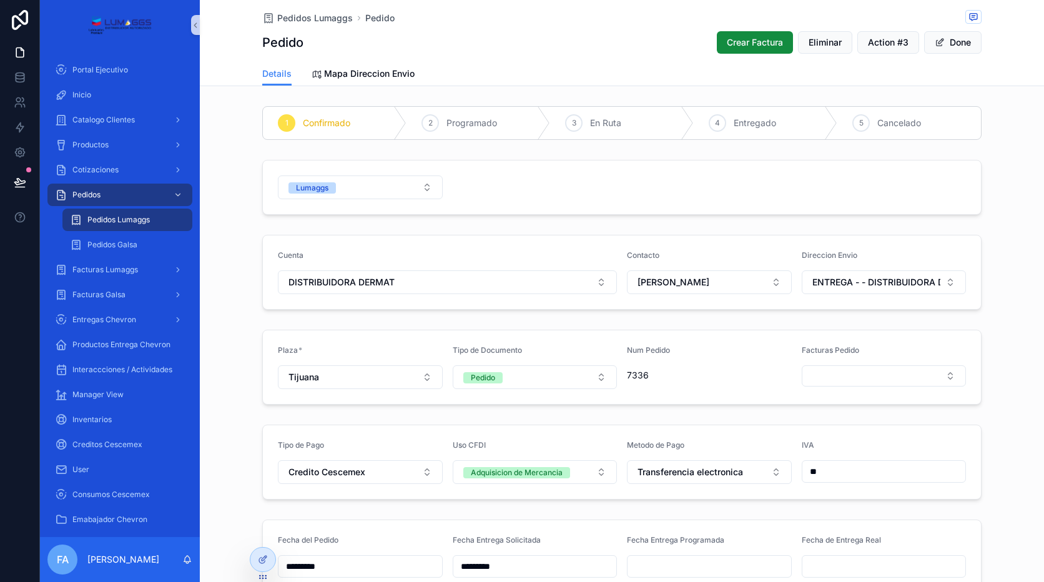
scroll to position [62, 0]
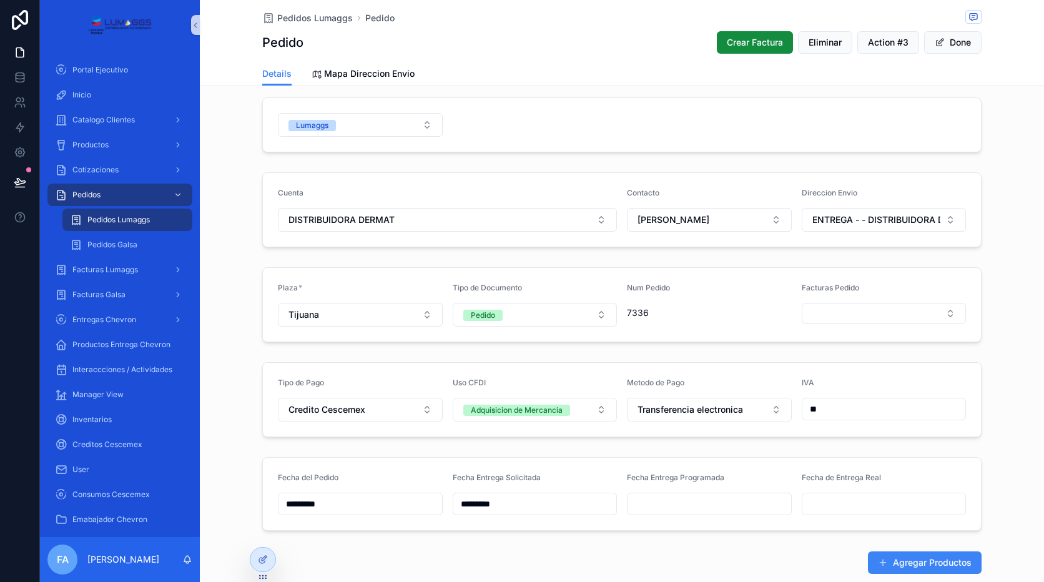
click at [639, 314] on span "7336" at bounding box center [709, 313] width 165 height 12
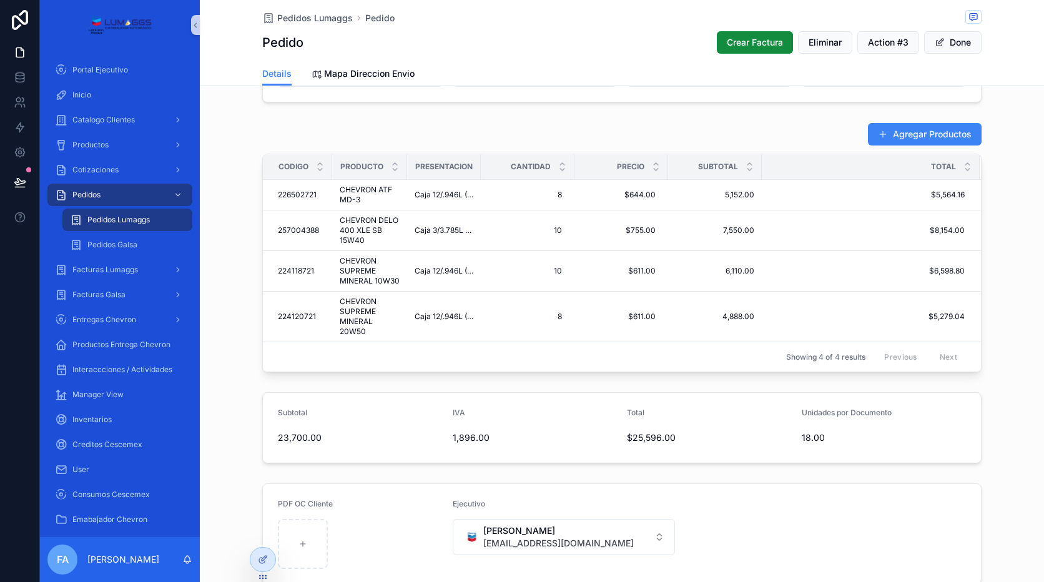
scroll to position [479, 0]
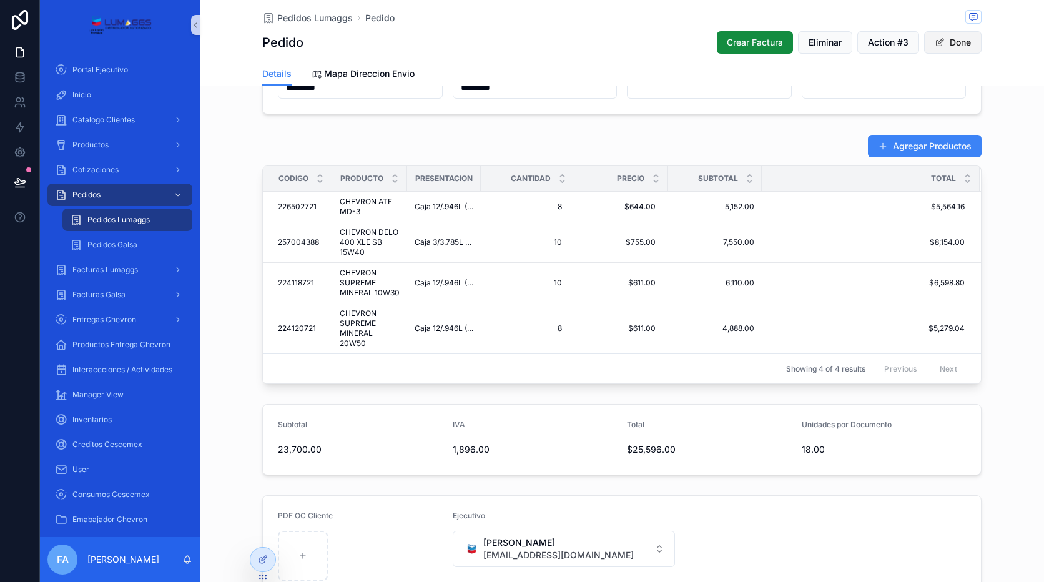
click at [937, 44] on span "scrollable content" at bounding box center [940, 42] width 10 height 10
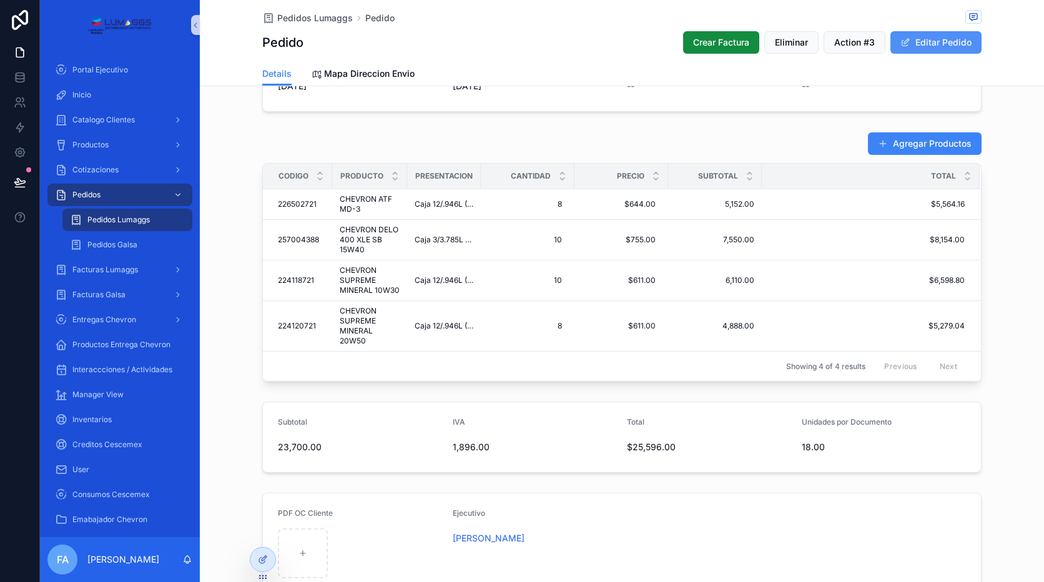
click at [937, 44] on button "Editar Pedido" at bounding box center [935, 42] width 91 height 22
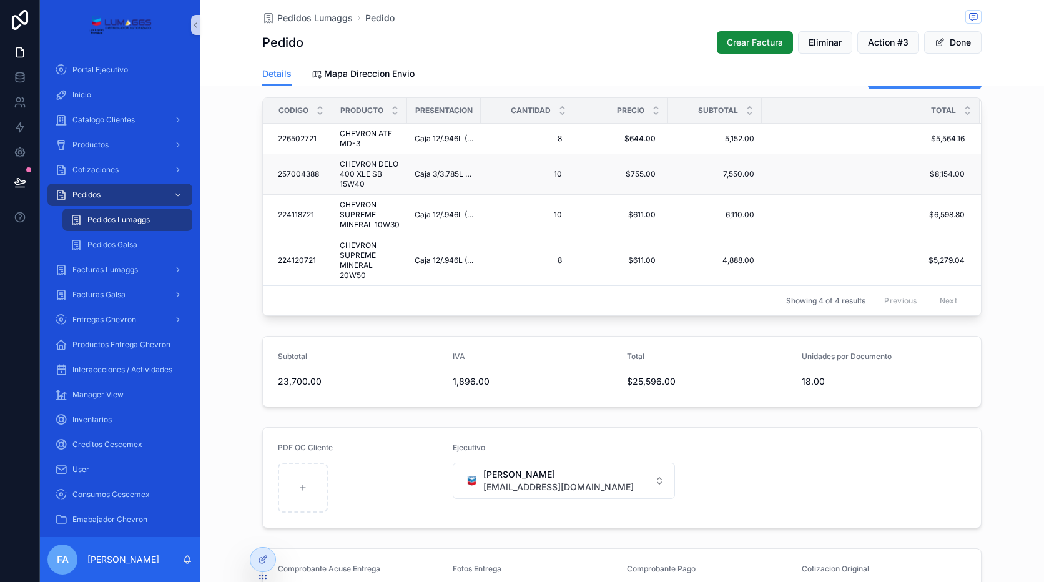
scroll to position [562, 0]
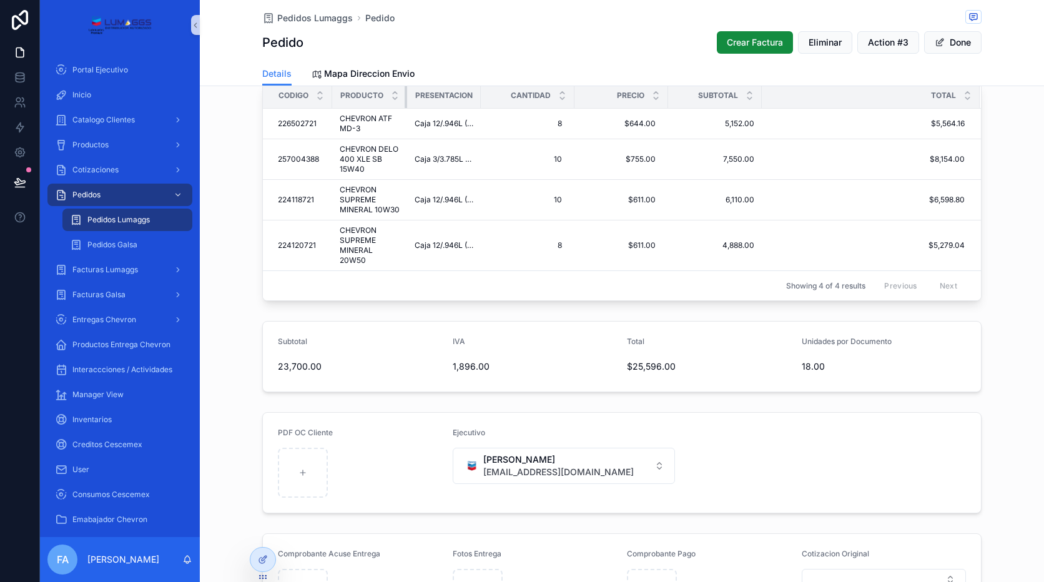
drag, startPoint x: 401, startPoint y: 103, endPoint x: 418, endPoint y: 101, distance: 17.0
click at [421, 101] on tr "Codigo Producto Presentacion Cantidad Precio Subtotal Total" at bounding box center [622, 96] width 718 height 26
click at [408, 97] on tr "Codigo Producto Presentacion Cantidad Precio Subtotal Total" at bounding box center [622, 96] width 718 height 26
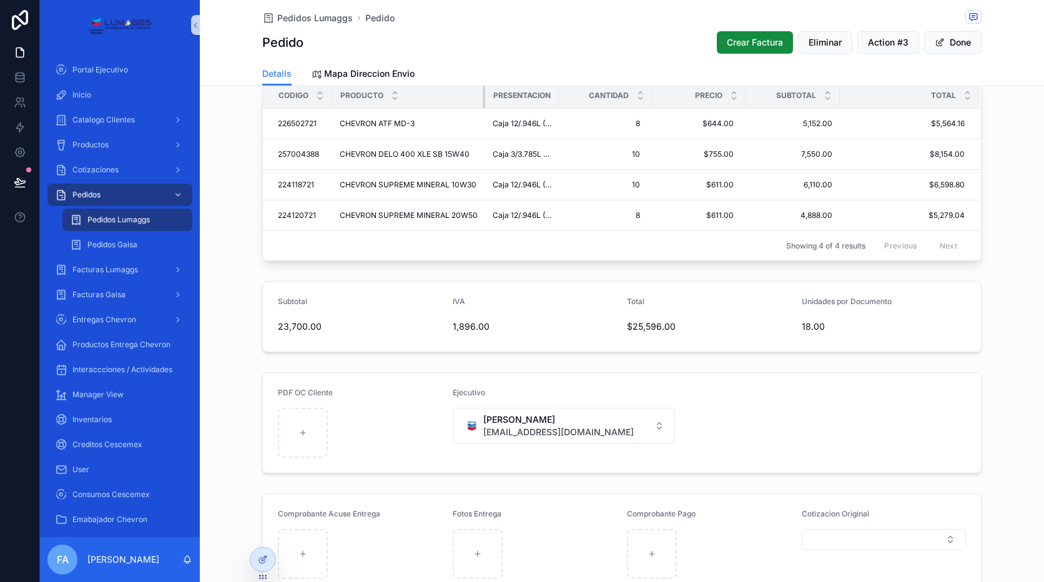
drag, startPoint x: 401, startPoint y: 98, endPoint x: 491, endPoint y: 106, distance: 89.7
click at [491, 106] on tr "Codigo Producto Presentacion Cantidad Precio Subtotal Total" at bounding box center [622, 96] width 718 height 26
click at [515, 57] on div "Pedidos Lumaggs Pedido Pedido Crear Factura Eliminar Action #3 Done" at bounding box center [621, 31] width 719 height 62
click at [300, 17] on span "Pedidos Lumaggs" at bounding box center [315, 18] width 76 height 12
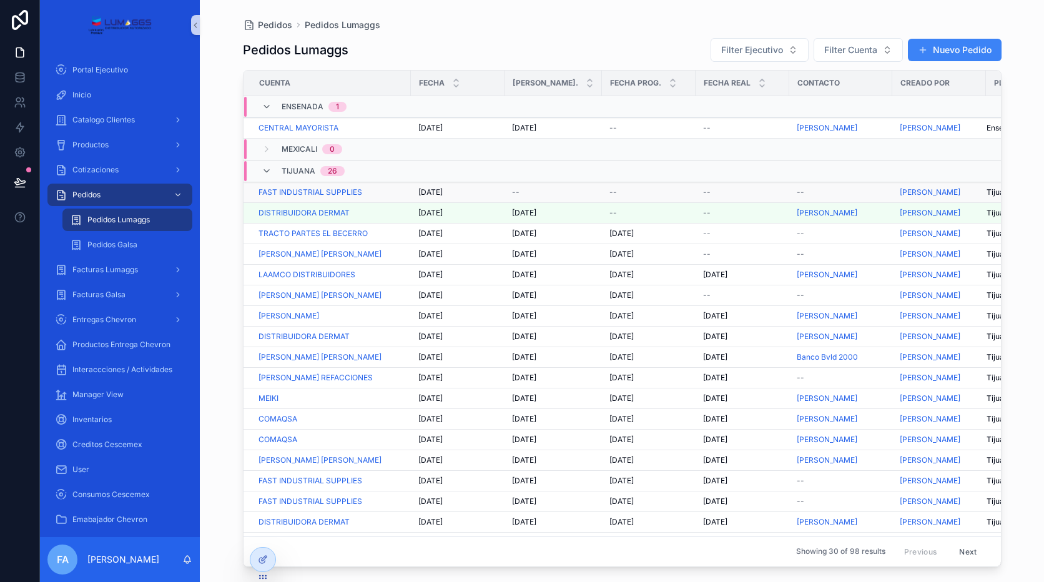
click at [443, 192] on span "[DATE]" at bounding box center [430, 192] width 24 height 10
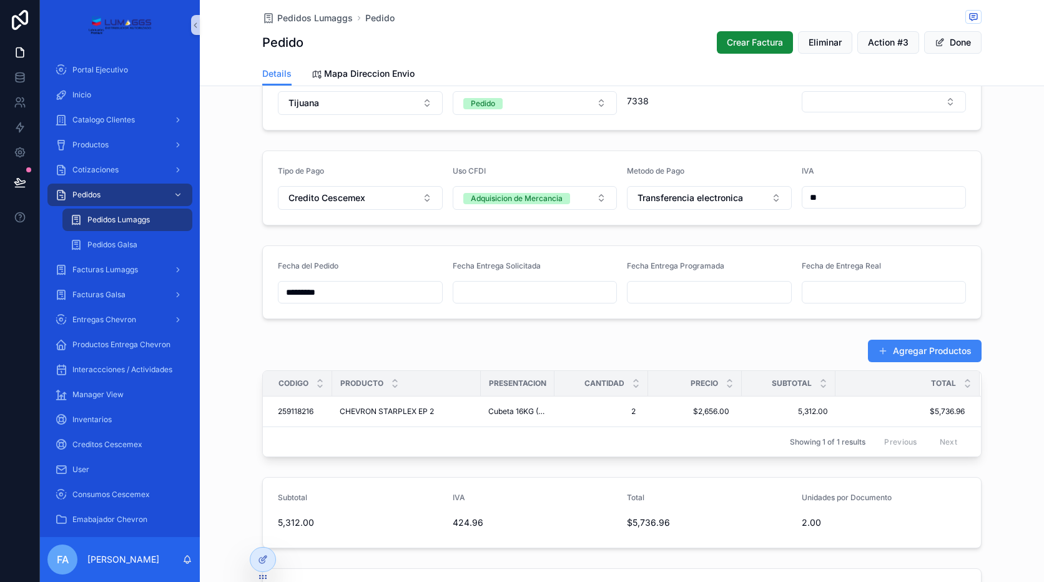
scroll to position [312, 0]
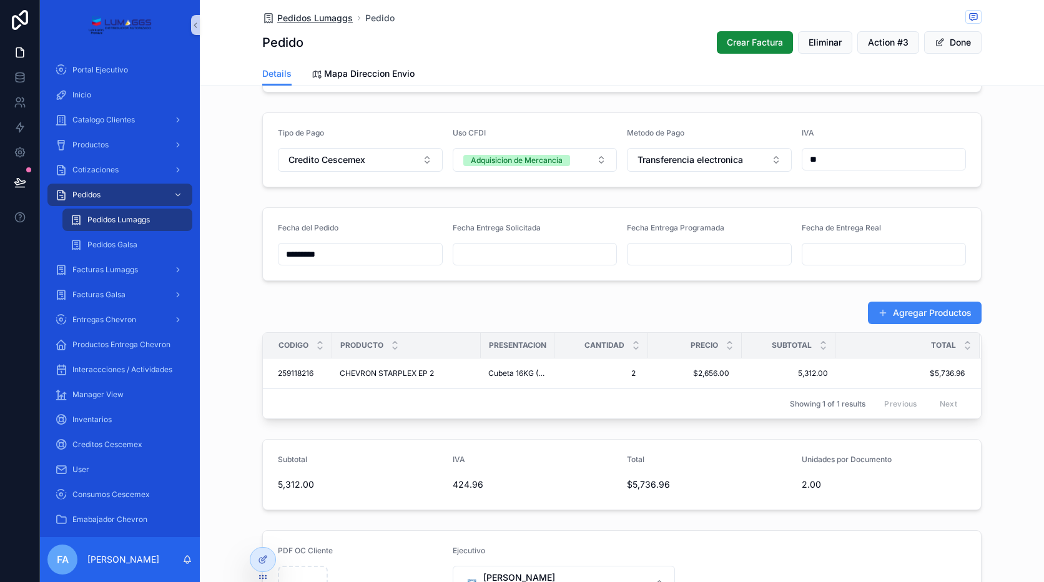
click at [291, 13] on span "Pedidos Lumaggs" at bounding box center [315, 18] width 76 height 12
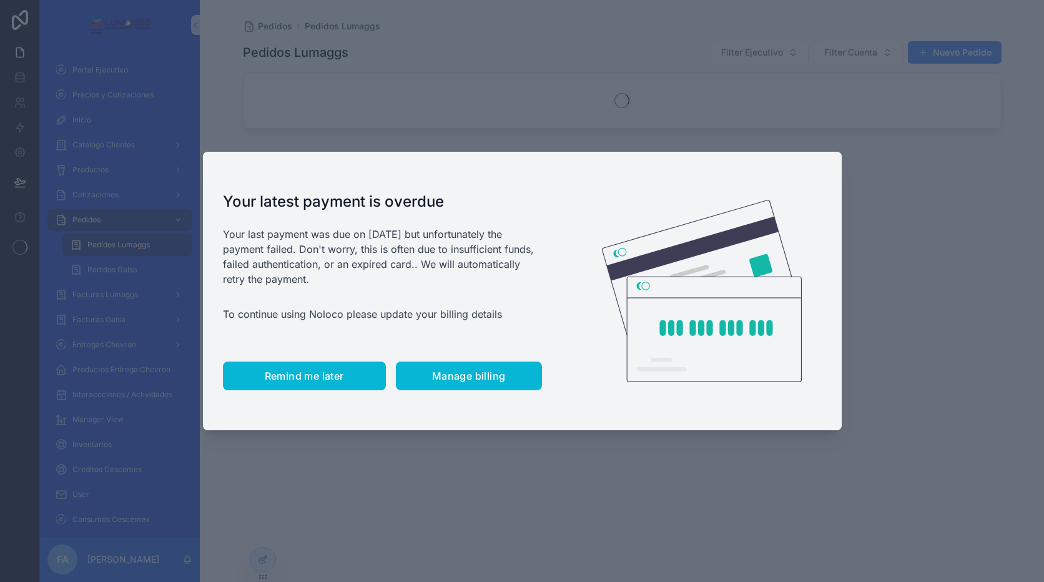
click at [313, 379] on span "Remind me later" at bounding box center [304, 376] width 79 height 12
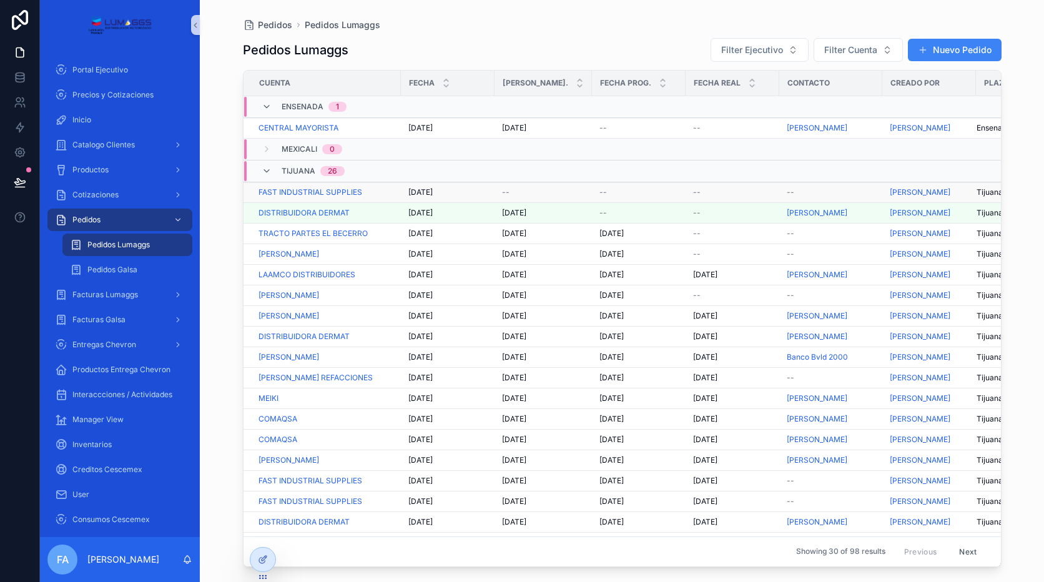
click at [520, 192] on div "--" at bounding box center [543, 192] width 82 height 10
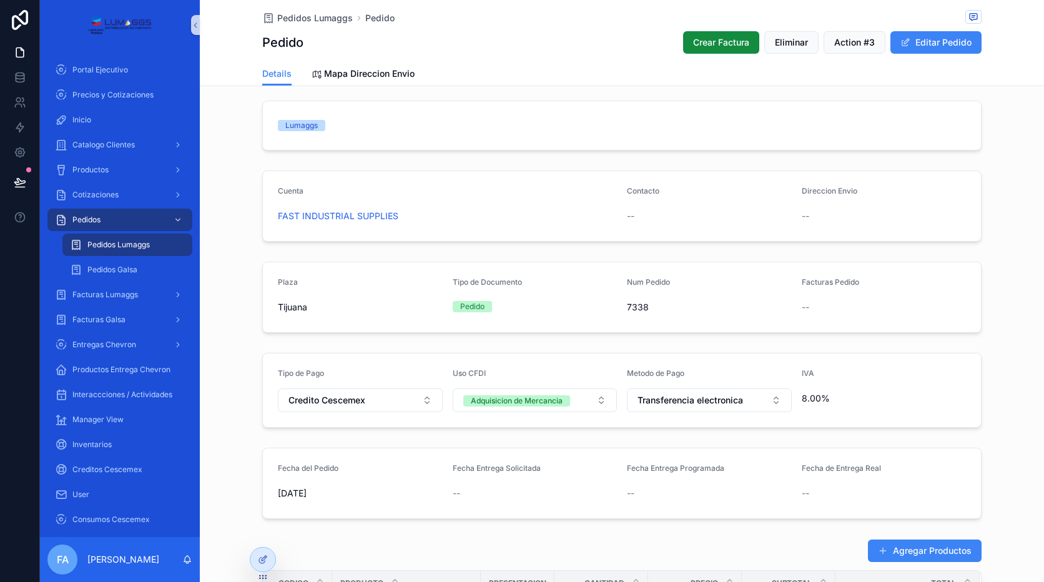
scroll to position [187, 0]
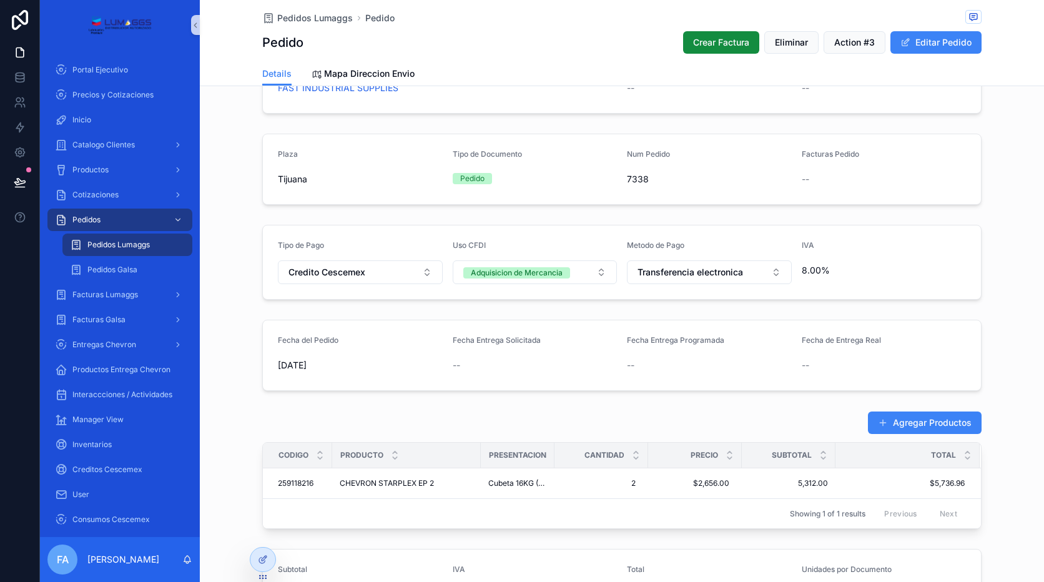
click at [922, 41] on button "Editar Pedido" at bounding box center [935, 42] width 91 height 22
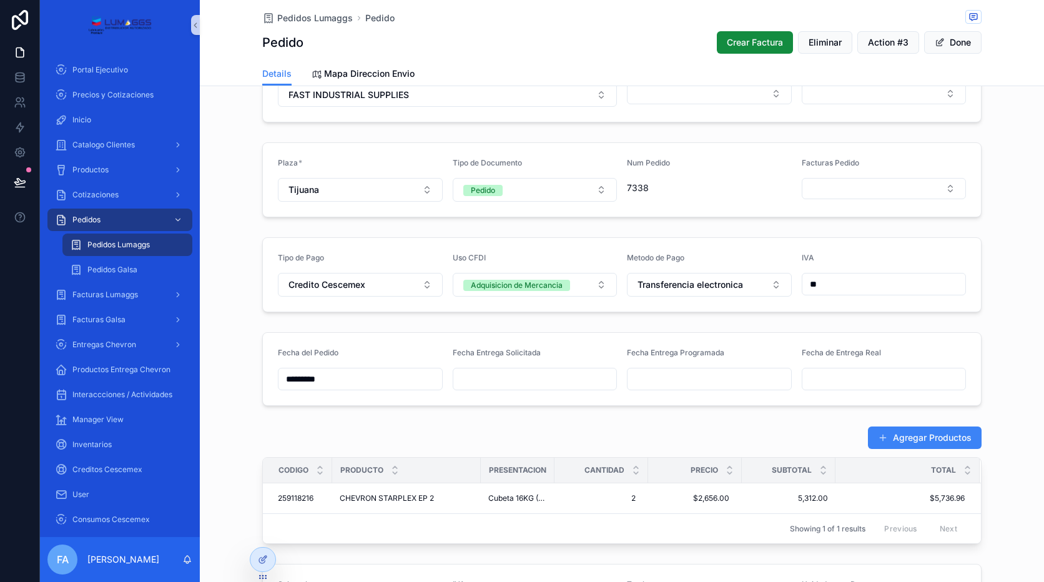
click at [476, 374] on input "scrollable content" at bounding box center [535, 378] width 164 height 17
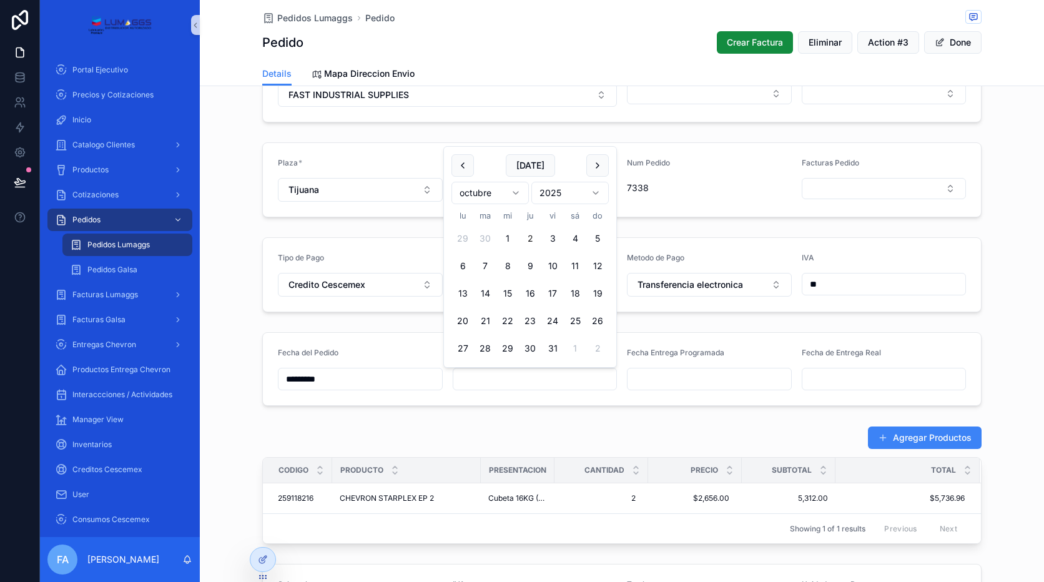
click at [529, 235] on button "2" at bounding box center [530, 238] width 22 height 22
type input "*********"
click at [647, 234] on div "Tipo de Pago Credito Cescemex Uso CFDI Adquisicion de Mercancia Metodo de Pago …" at bounding box center [622, 274] width 844 height 85
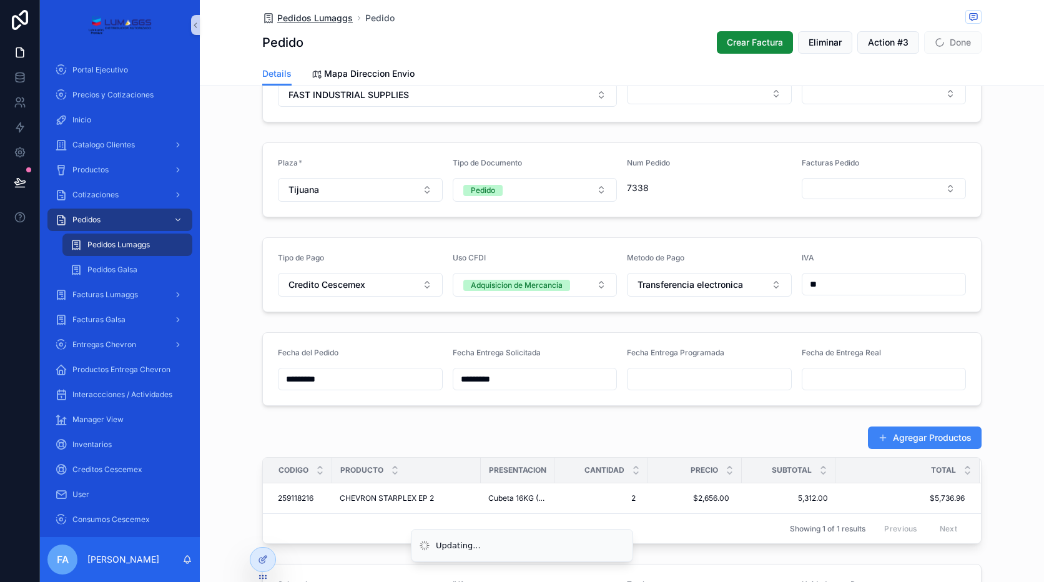
click at [324, 17] on span "Pedidos Lumaggs" at bounding box center [315, 18] width 76 height 12
